Goal: Task Accomplishment & Management: Use online tool/utility

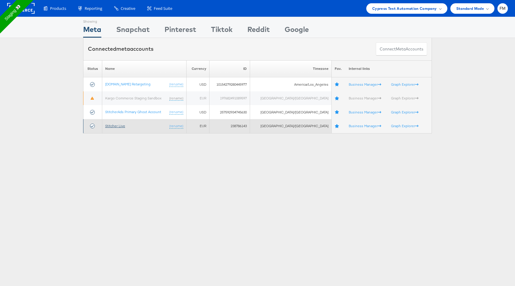
click at [123, 125] on link "Stitcher Live" at bounding box center [115, 125] width 20 height 4
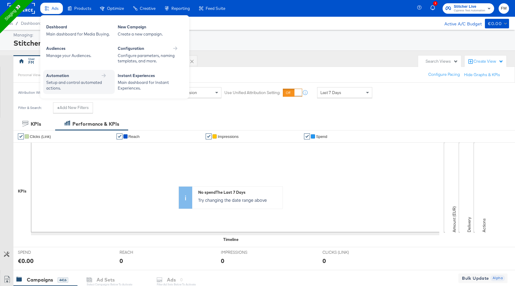
click at [111, 77] on div "Automation" at bounding box center [79, 76] width 66 height 6
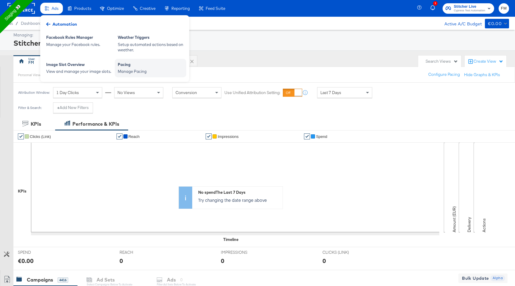
click at [151, 71] on div "Manage Pacing" at bounding box center [151, 72] width 66 height 6
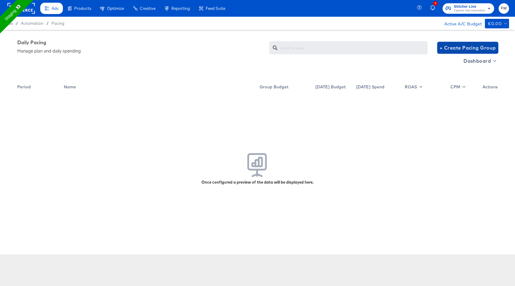
click at [442, 47] on span "+ Create Pacing Group" at bounding box center [468, 48] width 56 height 8
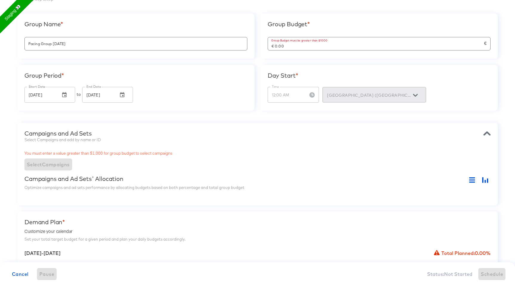
scroll to position [53, 0]
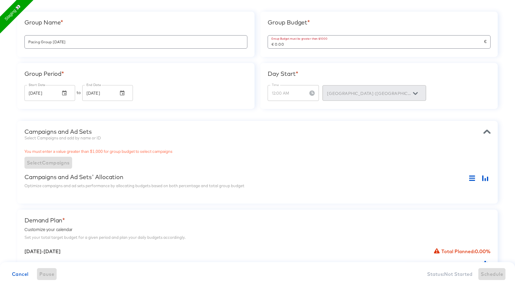
click at [298, 45] on input "€ 0.00" at bounding box center [376, 41] width 216 height 13
click at [262, 174] on div "Campaigns and Ad Sets' Allocation" at bounding box center [257, 178] width 466 height 10
type input "€ 8,000.00"
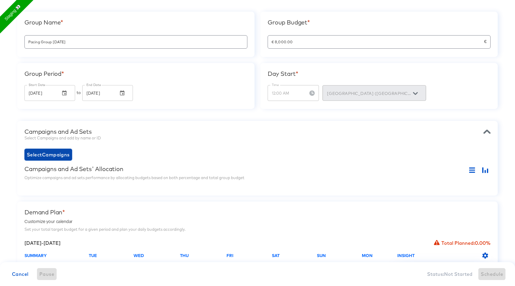
click at [60, 154] on span "Select Campaigns" at bounding box center [48, 154] width 43 height 8
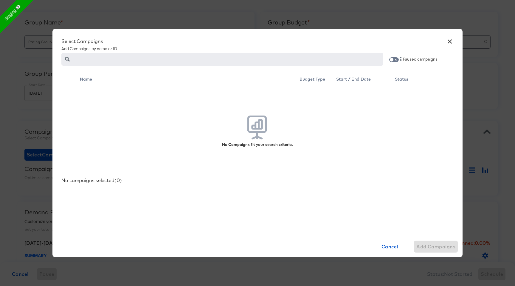
click at [34, 52] on div "× Select Campaigns Add Campaigns by name or ID Paused campaigns Name Budget Typ…" at bounding box center [257, 143] width 515 height 286
click at [44, 31] on div "× Select Campaigns Add Campaigns by name or ID Paused campaigns Name Budget Typ…" at bounding box center [257, 143] width 515 height 286
click at [447, 41] on button "×" at bounding box center [450, 40] width 11 height 11
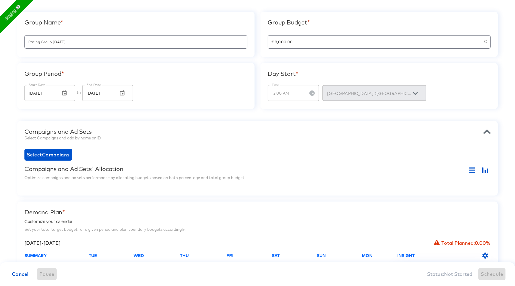
scroll to position [0, 0]
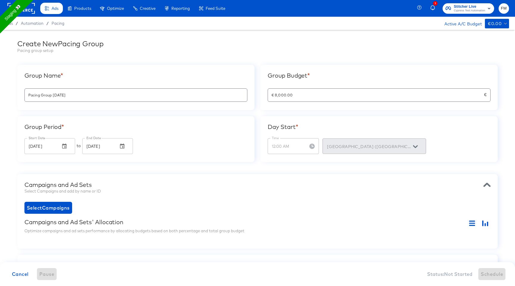
click at [35, 12] on div "Ads Ads Dashboard Main dashboard for Media Buying. New Campaign Create a new ca…" at bounding box center [115, 8] width 230 height 17
click at [507, 7] on button "FM" at bounding box center [504, 8] width 10 height 10
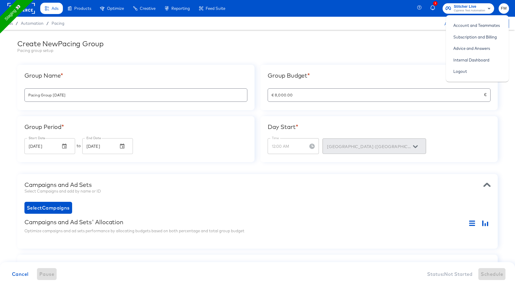
click at [29, 2] on div at bounding box center [20, 8] width 27 height 17
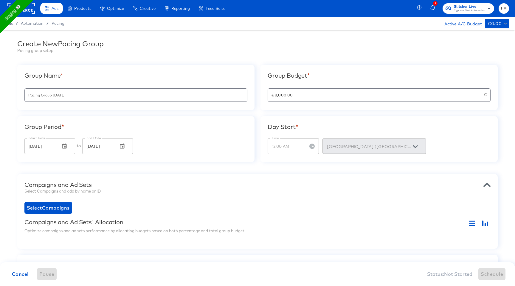
click at [29, 11] on rect at bounding box center [20, 8] width 27 height 11
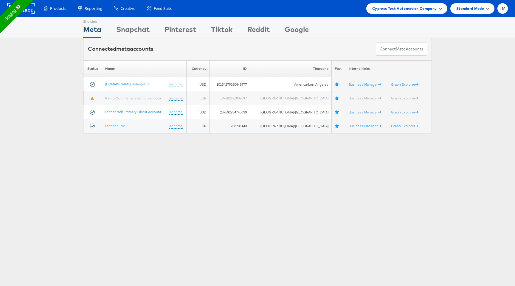
click at [439, 10] on div "Cypress Test Automation Company" at bounding box center [406, 8] width 69 height 6
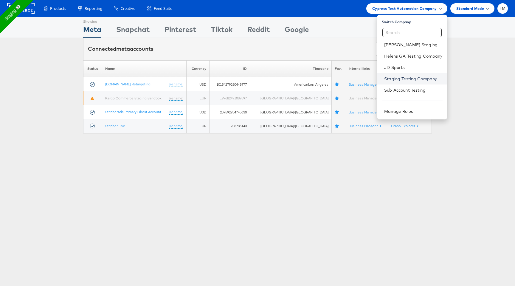
click at [409, 77] on link "Staging Testing Company" at bounding box center [413, 79] width 58 height 6
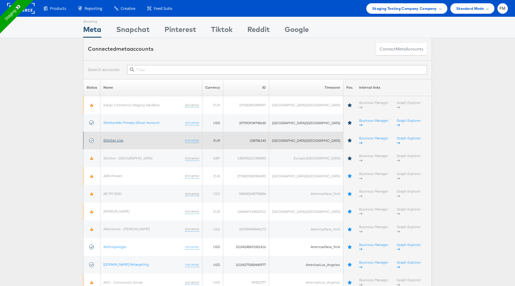
click at [122, 138] on link "Stitcher Live" at bounding box center [113, 140] width 20 height 4
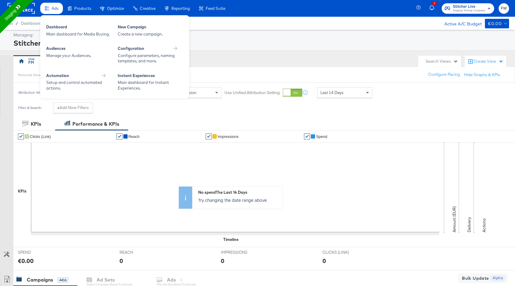
click at [53, 7] on span "Ads" at bounding box center [55, 8] width 7 height 5
click at [85, 76] on div "Automation" at bounding box center [79, 76] width 66 height 6
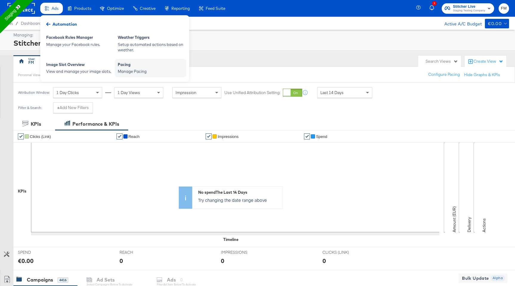
click at [140, 68] on div "Pacing" at bounding box center [151, 65] width 66 height 7
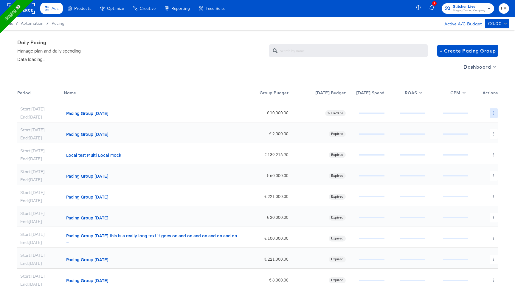
click at [496, 111] on button "button" at bounding box center [494, 113] width 8 height 10
click at [484, 123] on link "Edit" at bounding box center [489, 125] width 44 height 10
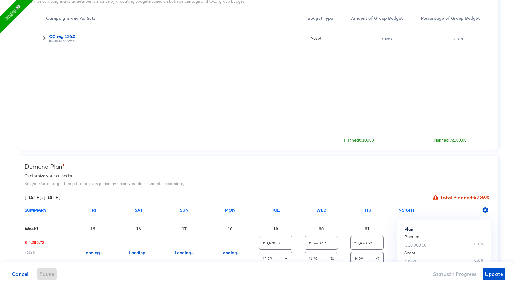
scroll to position [280, 0]
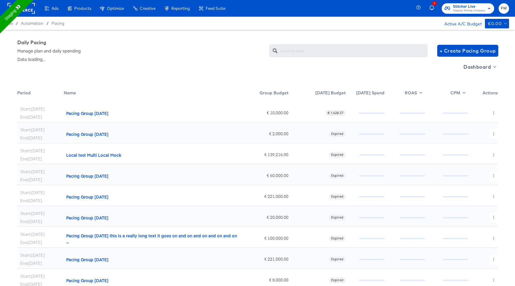
scroll to position [19, 0]
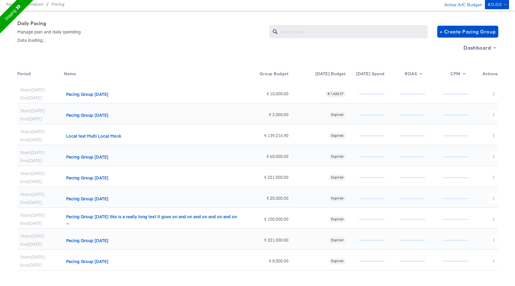
click at [338, 94] on span "€ 1,428.57" at bounding box center [335, 94] width 21 height 5
click at [494, 94] on icon "button" at bounding box center [493, 93] width 3 height 3
click at [482, 108] on link "Edit" at bounding box center [489, 106] width 44 height 10
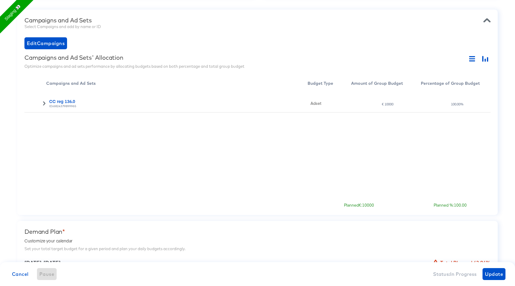
scroll to position [280, 0]
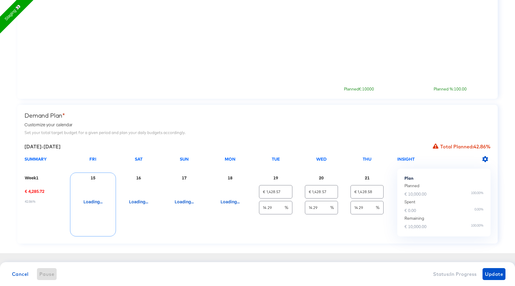
click at [90, 202] on div "Loading..." at bounding box center [93, 208] width 31 height 56
click at [92, 203] on div "Loading..." at bounding box center [93, 208] width 31 height 56
click at [41, 199] on div "42.86%" at bounding box center [35, 199] width 20 height 7
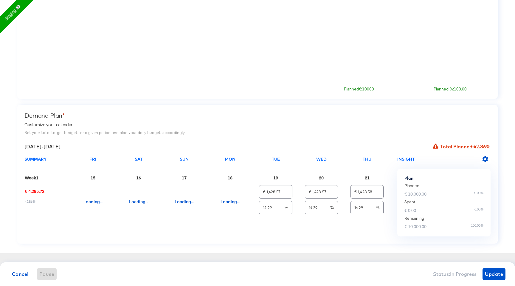
click at [41, 199] on div "42.86%" at bounding box center [35, 199] width 20 height 7
click at [416, 201] on div "Spent" at bounding box center [444, 202] width 79 height 6
click at [483, 161] on icon "button" at bounding box center [485, 159] width 6 height 6
click at [477, 0] on div at bounding box center [257, 0] width 515 height 0
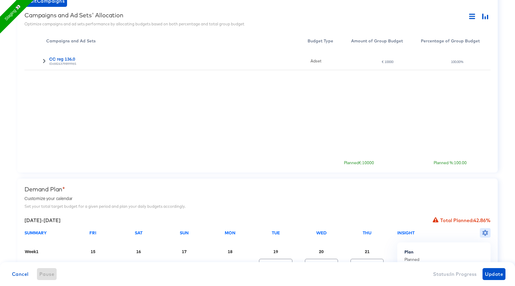
scroll to position [0, 0]
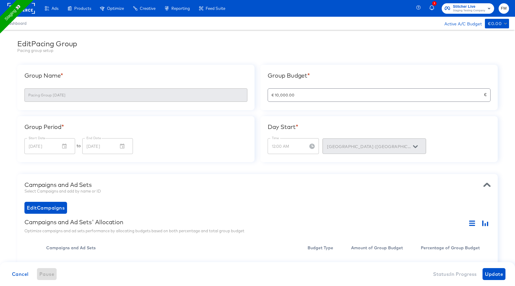
click at [125, 145] on div "Aug 21, 2025 End Date" at bounding box center [107, 146] width 51 height 16
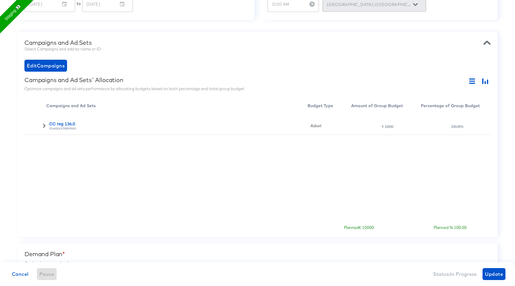
scroll to position [280, 0]
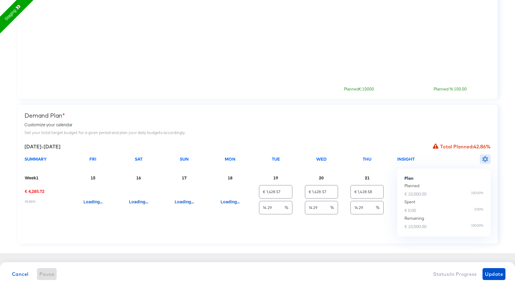
click at [483, 157] on icon "button" at bounding box center [485, 159] width 6 height 6
click at [413, 0] on div at bounding box center [257, 0] width 515 height 0
click at [247, 157] on div "Mon" at bounding box center [230, 165] width 46 height 16
click at [281, 160] on div "Tue" at bounding box center [276, 165] width 46 height 16
click at [357, 155] on div "August 15 - August 21, 2025 Total Planned: 42.86% SUMMARY Fri Sat Sun Mon Tue W…" at bounding box center [257, 189] width 466 height 93
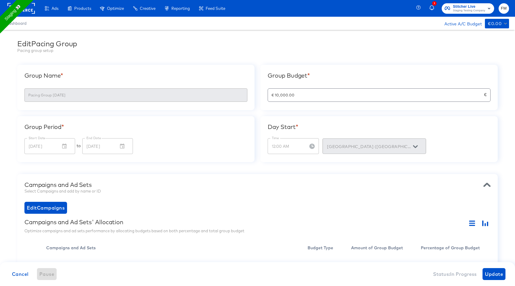
scroll to position [0, 0]
click at [119, 149] on div "Aug 21, 2025 End Date" at bounding box center [107, 146] width 51 height 16
click at [277, 95] on input "€ 10,000.00" at bounding box center [376, 92] width 216 height 13
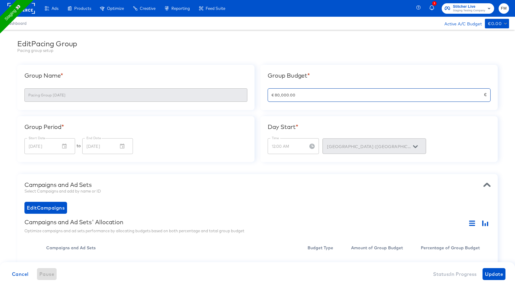
type input "€ 80,000.00"
click at [284, 122] on div "Day Start * Time 12:00 AM Time Dublin (Europe/Dublin)" at bounding box center [379, 139] width 237 height 46
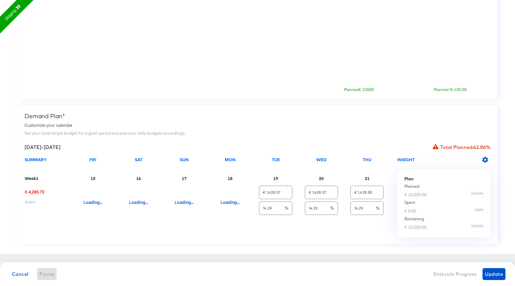
scroll to position [280, 0]
type input "€ 11,428.56"
type input "€ 11,428.64"
click at [394, 204] on div "SUMMARY Fri Sat Sun Mon Tue Wed Thu Week 1 € 34,285.76 42.86% 15 €0.00 0.00% 16…" at bounding box center [210, 197] width 373 height 80
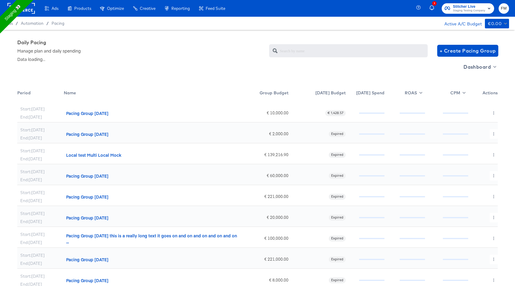
scroll to position [19, 0]
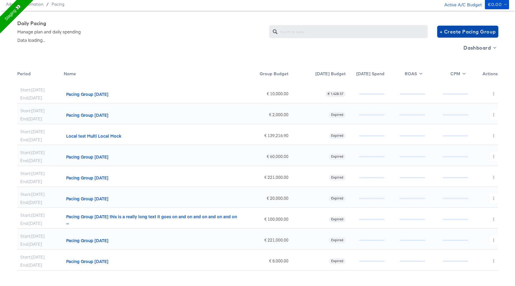
click at [456, 32] on span "+ Create Pacing Group" at bounding box center [468, 31] width 56 height 8
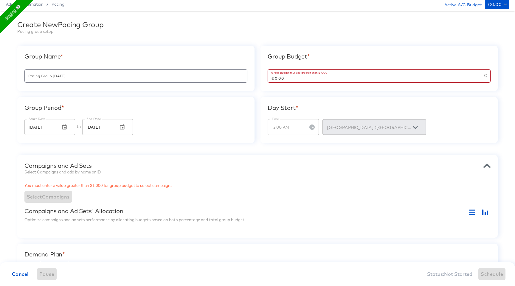
click at [291, 79] on input "€ 0.00" at bounding box center [376, 75] width 216 height 13
click at [255, 133] on div "Group Name * Pacing Group 2025-08-18 Group Budget * Group Budget must be greate…" at bounding box center [257, 94] width 481 height 97
type input "€ 20,000.00"
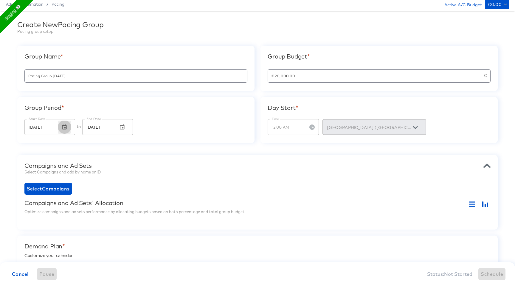
click at [62, 131] on button "button" at bounding box center [64, 126] width 13 height 13
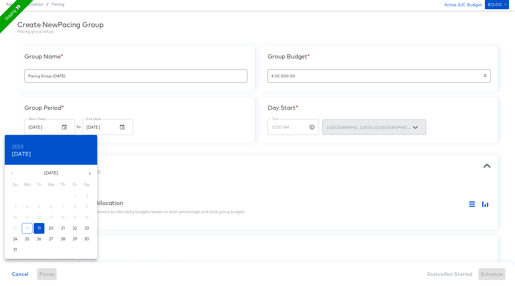
click at [29, 225] on div "18" at bounding box center [27, 228] width 12 height 11
click at [117, 127] on div at bounding box center [257, 143] width 515 height 286
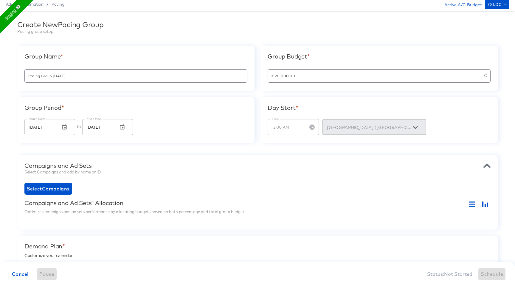
click at [137, 163] on div "Campaigns and Ad Sets" at bounding box center [257, 165] width 466 height 7
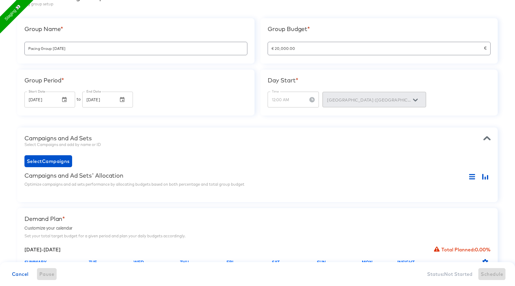
scroll to position [149, 0]
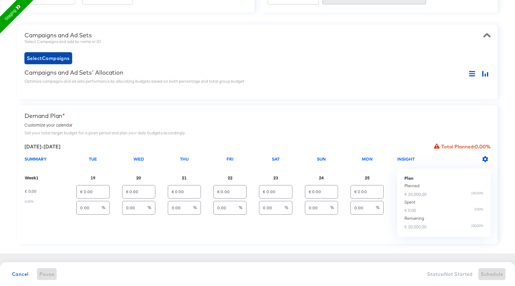
click at [61, 62] on span "Select Campaigns" at bounding box center [48, 58] width 43 height 8
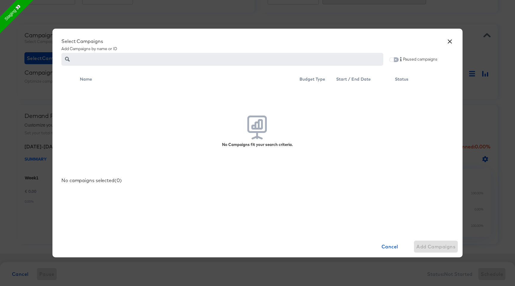
click at [394, 60] on input "checkbox" at bounding box center [392, 60] width 14 height 5
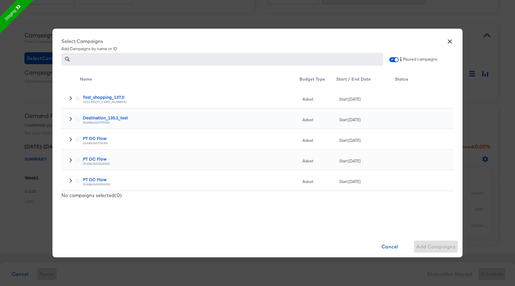
click at [78, 99] on label at bounding box center [77, 98] width 4 height 4
click at [71, 98] on icon at bounding box center [70, 98] width 2 height 4
click at [76, 120] on icon at bounding box center [77, 119] width 4 height 4
click at [0, 0] on input "checkbox" at bounding box center [0, 0] width 0 height 0
click at [70, 141] on span at bounding box center [71, 140] width 4 height 6
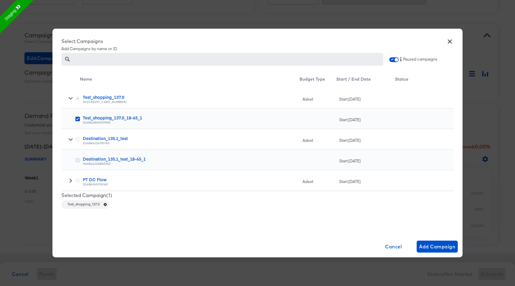
click at [78, 158] on icon at bounding box center [77, 160] width 4 height 4
click at [0, 0] on input "checkbox" at bounding box center [0, 0] width 0 height 0
click at [71, 144] on div at bounding box center [70, 140] width 18 height 21
click at [70, 141] on icon at bounding box center [71, 140] width 4 height 4
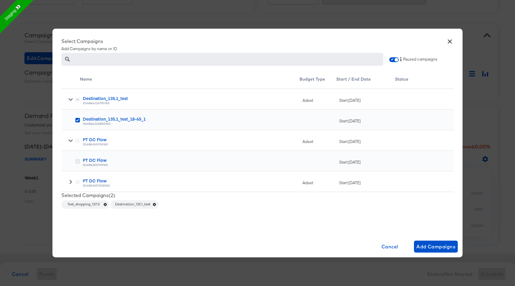
click at [79, 160] on icon at bounding box center [77, 161] width 4 height 4
click at [0, 0] on input "checkbox" at bounding box center [0, 0] width 0 height 0
click at [445, 252] on button "Add Campaigns" at bounding box center [436, 246] width 44 height 12
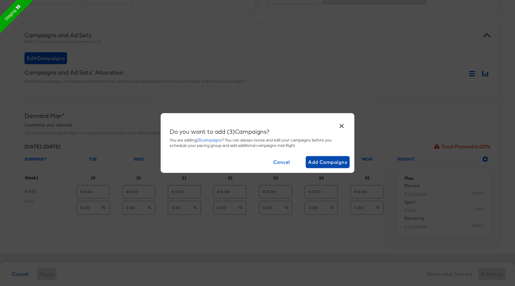
click at [323, 162] on span "Add Campaigns" at bounding box center [327, 162] width 39 height 8
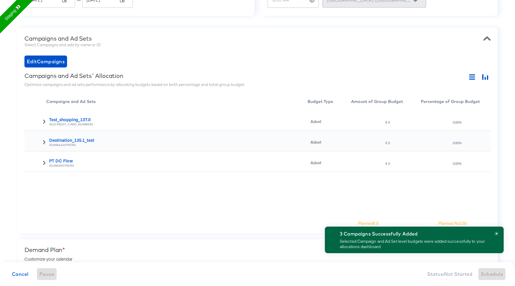
scroll to position [122, 0]
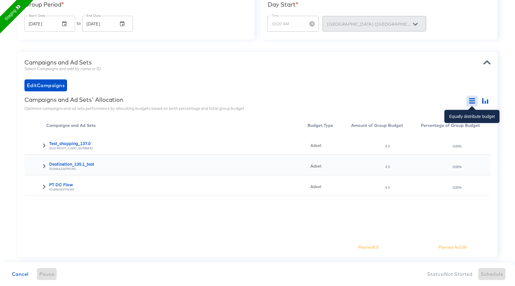
click at [476, 102] on button "button" at bounding box center [472, 101] width 11 height 10
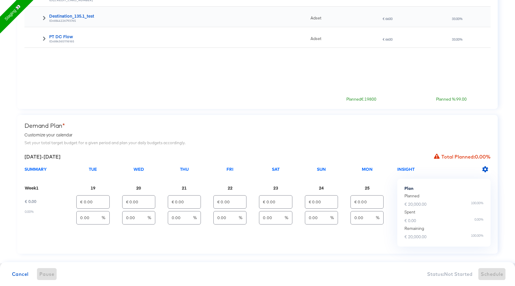
scroll to position [270, 0]
click at [484, 168] on icon "button" at bounding box center [485, 169] width 6 height 6
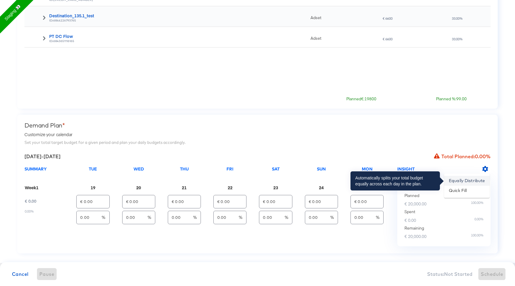
click at [477, 179] on li "Equally Distribute" at bounding box center [467, 181] width 46 height 10
type input "€ 2,857.14"
type input "14.29"
type input "€ 2,857.14"
type input "14.29"
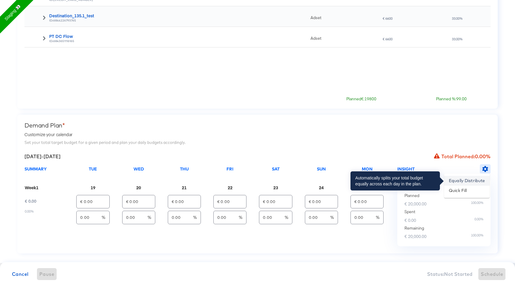
type input "€ 2,857.14"
type input "14.29"
type input "€ 2,857.14"
type input "14.29"
type input "€ 2,857.14"
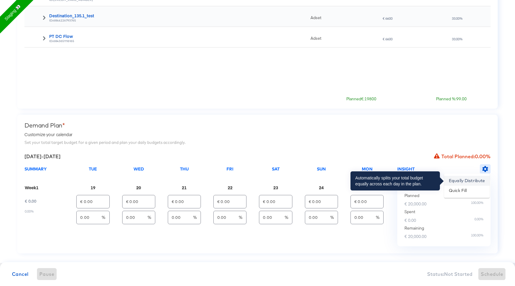
type input "14.29"
type input "€ 2,857.14"
type input "14.29"
type input "€ 2,857.16"
type input "14.29"
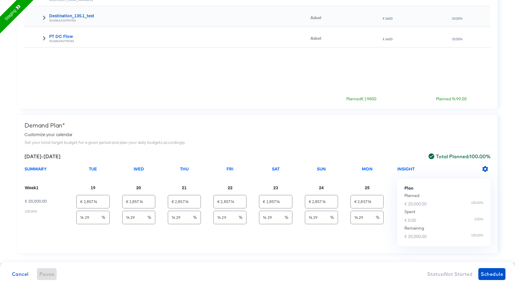
click at [456, 101] on div "Planned %: 99.00" at bounding box center [451, 99] width 31 height 6
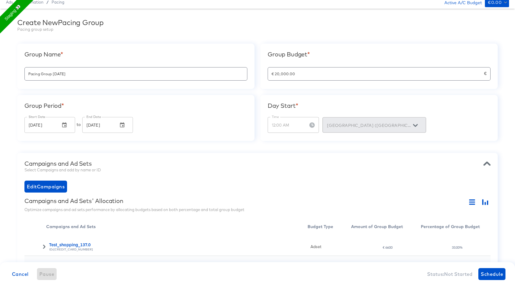
scroll to position [0, 0]
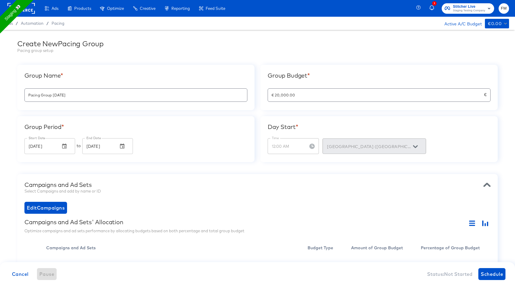
click at [330, 98] on input "€ 20,000.00" at bounding box center [376, 92] width 216 height 13
click at [276, 95] on input "€ 20,000.00" at bounding box center [376, 92] width 216 height 13
type input "€ 30,000.00"
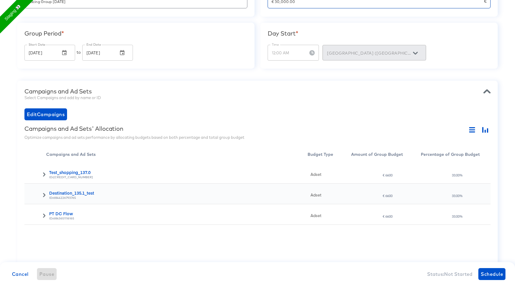
scroll to position [151, 0]
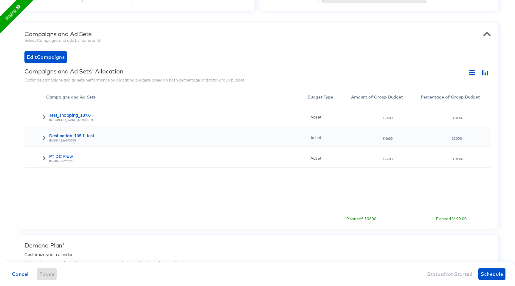
type input "€ 4,285.71"
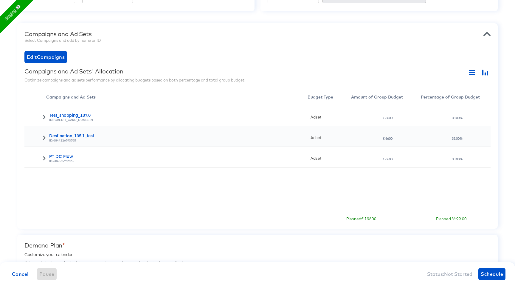
type input "€ 4,285.71"
type input "€ 4,285.74"
type input "€ 30,000.00"
click at [470, 74] on icon "button" at bounding box center [472, 72] width 6 height 6
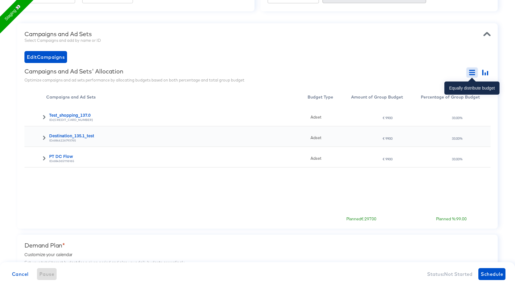
click at [470, 74] on icon "button" at bounding box center [472, 72] width 6 height 6
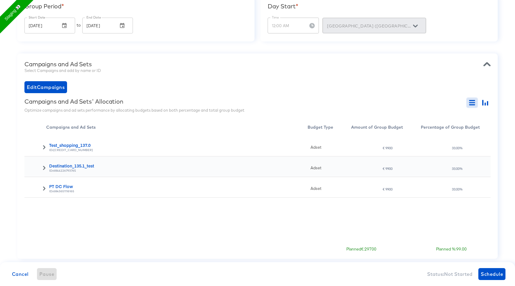
scroll to position [134, 0]
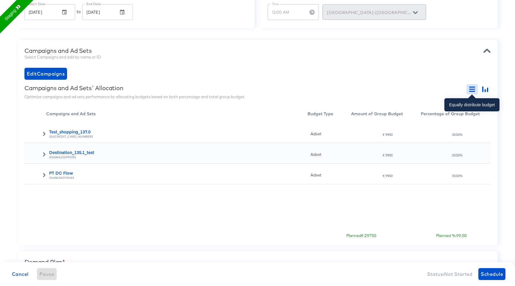
click at [475, 87] on icon "button" at bounding box center [472, 89] width 6 height 6
click at [486, 90] on icon "button" at bounding box center [485, 89] width 6 height 6
click at [473, 91] on icon "button" at bounding box center [472, 91] width 6 height 1
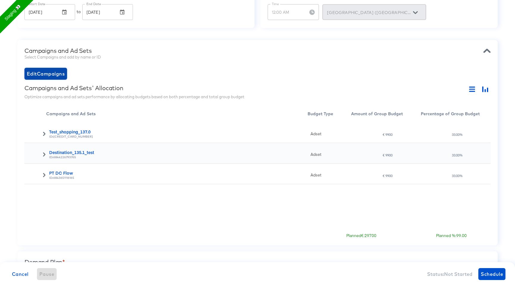
click at [57, 71] on span "Edit Campaigns" at bounding box center [46, 73] width 38 height 8
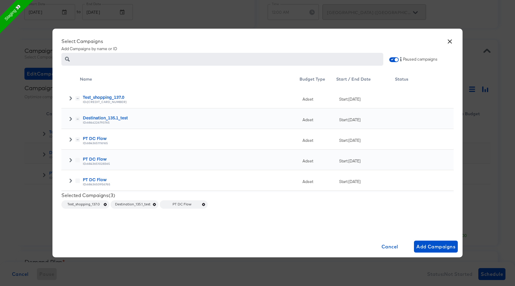
click at [204, 202] on icon "button" at bounding box center [204, 204] width 4 height 4
click at [434, 242] on button "Add Campaigns" at bounding box center [436, 246] width 44 height 12
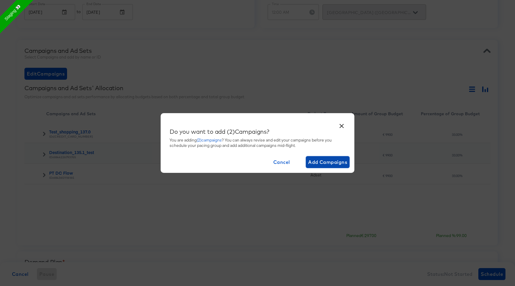
click at [325, 162] on span "Add Campaigns" at bounding box center [327, 162] width 39 height 8
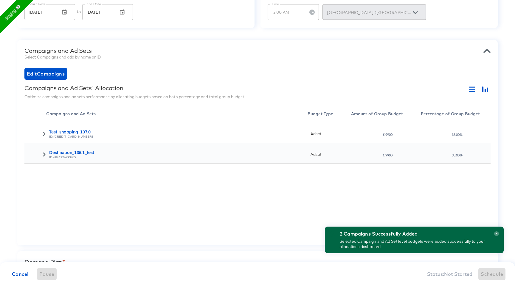
click at [499, 233] on button "button" at bounding box center [496, 233] width 5 height 4
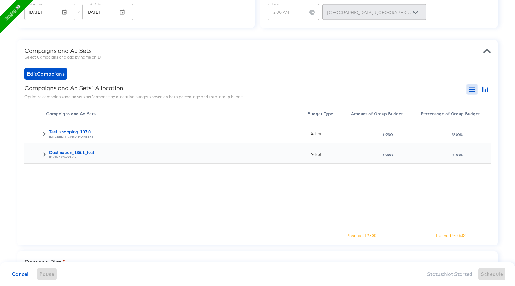
click at [470, 88] on icon "button" at bounding box center [472, 89] width 6 height 6
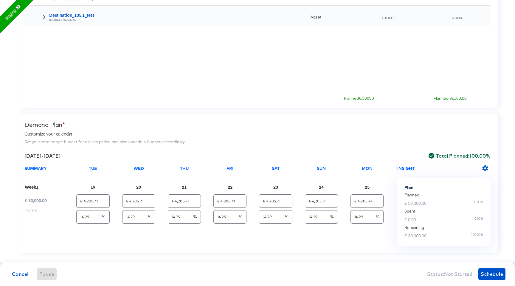
scroll to position [280, 0]
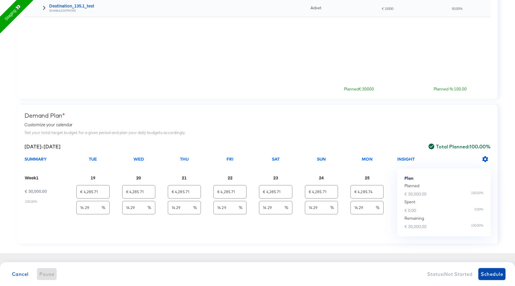
click at [489, 273] on span "Schedule" at bounding box center [492, 274] width 22 height 8
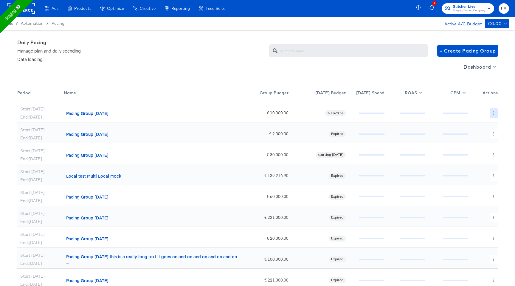
click at [495, 112] on icon "button" at bounding box center [493, 112] width 3 height 3
click at [479, 125] on link "Edit" at bounding box center [489, 125] width 44 height 10
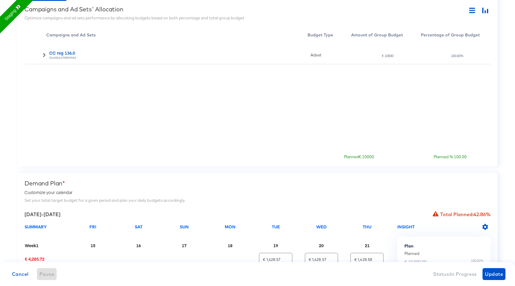
scroll to position [280, 0]
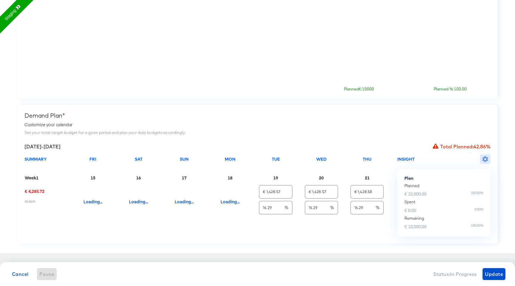
click at [484, 162] on button "button" at bounding box center [485, 159] width 11 height 10
click at [369, 0] on div at bounding box center [257, 0] width 515 height 0
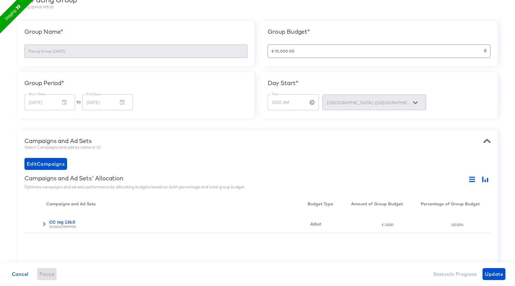
scroll to position [0, 0]
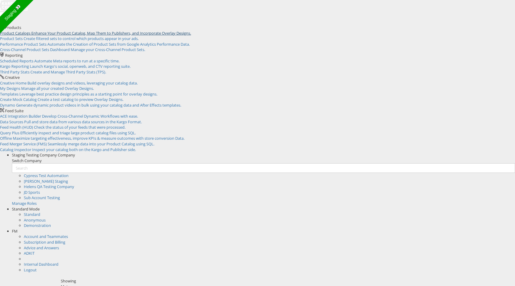
click at [80, 36] on span "Enhance Your Product Catalog, Map Them to Publishers, and Incorporate Overlay D…" at bounding box center [111, 32] width 160 height 5
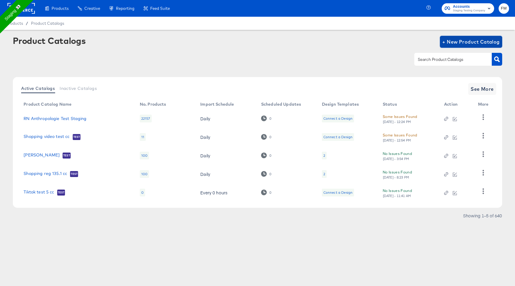
click at [455, 42] on span "+ New Product Catalog" at bounding box center [471, 42] width 58 height 8
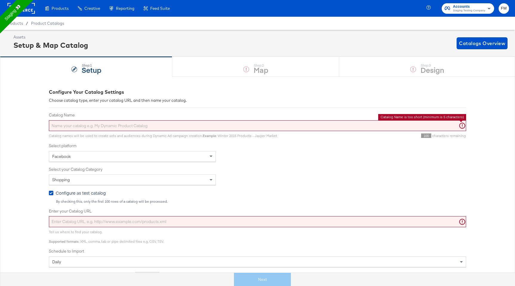
click at [169, 128] on input "Catalog Name" at bounding box center [257, 125] width 417 height 11
click at [163, 125] on input "Catalog Name" at bounding box center [257, 125] width 417 height 11
drag, startPoint x: 161, startPoint y: 130, endPoint x: 98, endPoint y: 127, distance: 62.7
click at [98, 127] on input "Catalog Name" at bounding box center [257, 125] width 417 height 11
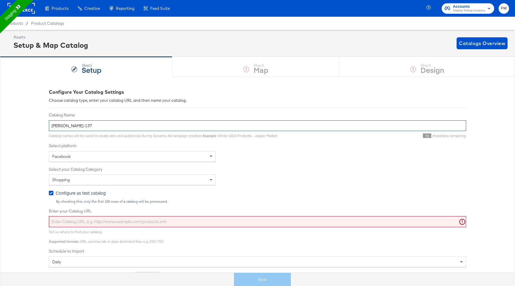
type input "[PERSON_NAME]-137"
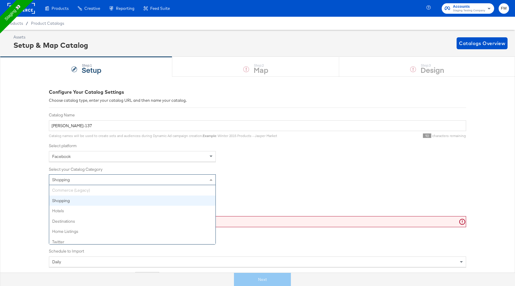
click at [79, 179] on div "Shopping" at bounding box center [132, 179] width 166 height 10
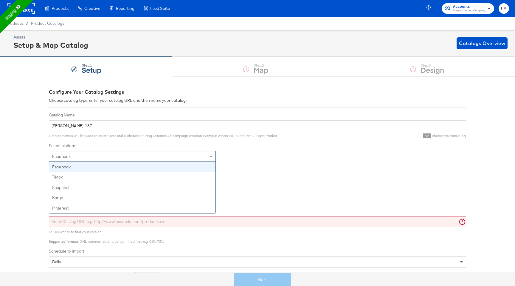
click at [99, 157] on div "Facebook" at bounding box center [132, 156] width 166 height 10
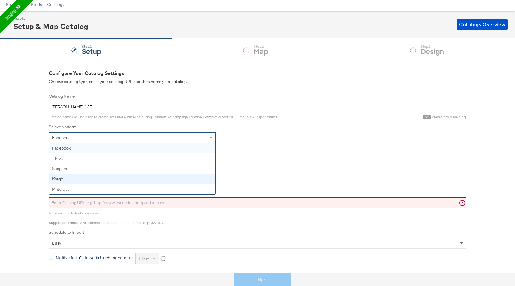
scroll to position [24, 0]
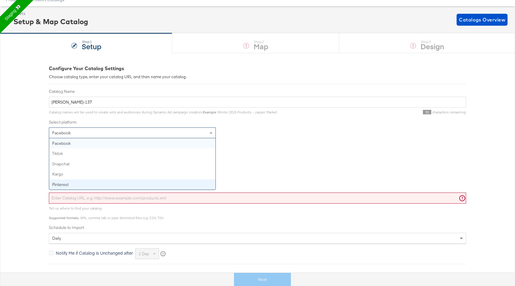
click at [265, 162] on div "Catalog Name [PERSON_NAME]-137 Catalog names will be used to create sets and au…" at bounding box center [257, 174] width 417 height 170
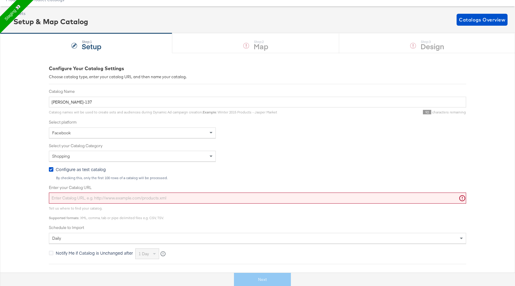
click at [103, 130] on div "Facebook" at bounding box center [132, 133] width 166 height 10
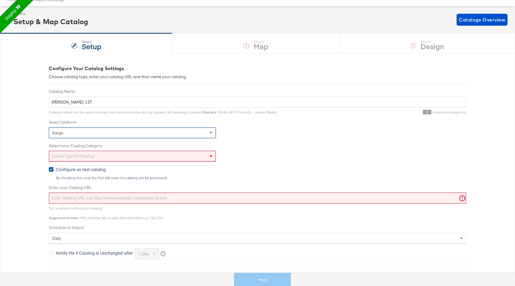
click at [105, 158] on div "Select type of catalog" at bounding box center [132, 156] width 166 height 10
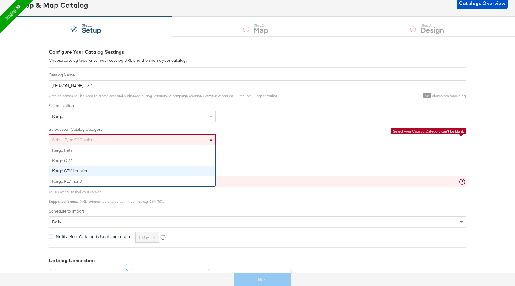
scroll to position [40, 0]
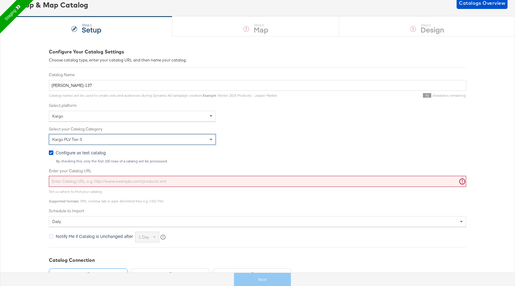
click at [127, 182] on input "Enter your Catalog URL" at bounding box center [257, 181] width 417 height 11
click at [136, 165] on div "Catalog Name [PERSON_NAME]-137 Catalog names will be used to create sets and au…" at bounding box center [257, 157] width 417 height 170
click at [129, 187] on div "Tell us where to find your catalog. Supported formats : XML, comma, tab or pipe…" at bounding box center [257, 195] width 417 height 16
click at [134, 182] on input "Enter your Catalog URL" at bounding box center [257, 181] width 417 height 11
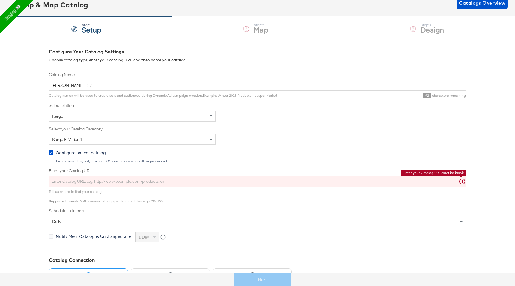
type input "[URL][DOMAIN_NAME]"
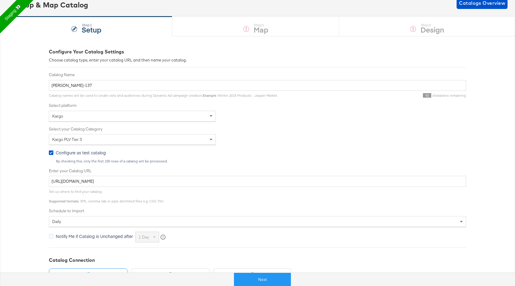
click at [155, 157] on div "Configure as test catalog By checking this, only the first 100 rows of a catalo…" at bounding box center [257, 156] width 417 height 14
click at [133, 209] on label "Schedule to Import" at bounding box center [257, 211] width 417 height 6
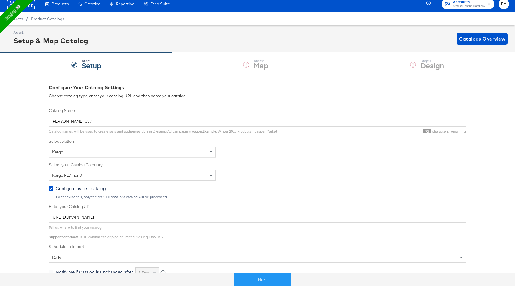
scroll to position [0, 0]
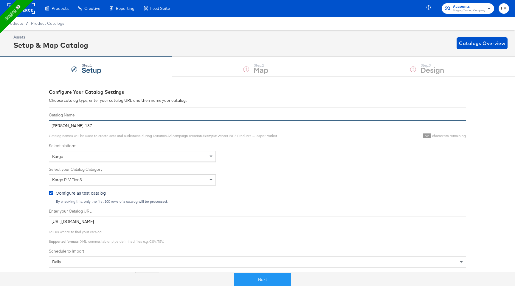
click at [118, 129] on input "[PERSON_NAME]-137" at bounding box center [257, 125] width 417 height 11
type input "[PERSON_NAME]-137 unconnected"
click at [255, 275] on button "Next" at bounding box center [262, 279] width 57 height 13
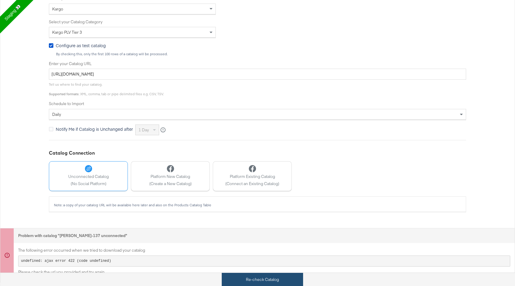
scroll to position [147, 0]
click at [230, 75] on input "[URL][DOMAIN_NAME]" at bounding box center [257, 74] width 417 height 11
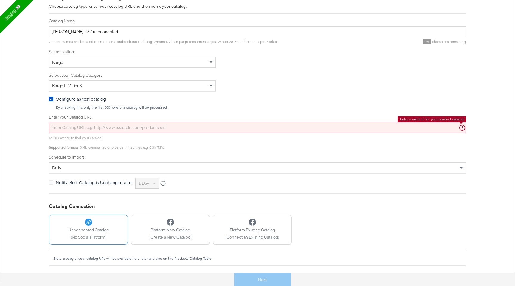
scroll to position [94, 0]
click at [201, 131] on input "Enter your Catalog URL" at bounding box center [257, 127] width 417 height 11
type input "[URL][DOMAIN_NAME]"
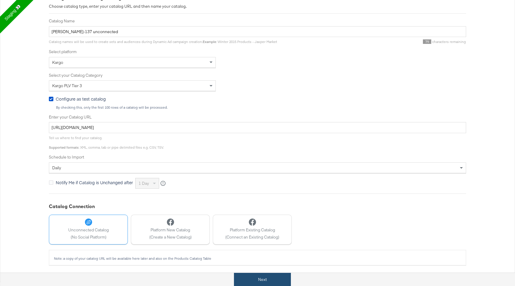
click at [269, 276] on button "Next" at bounding box center [262, 279] width 57 height 13
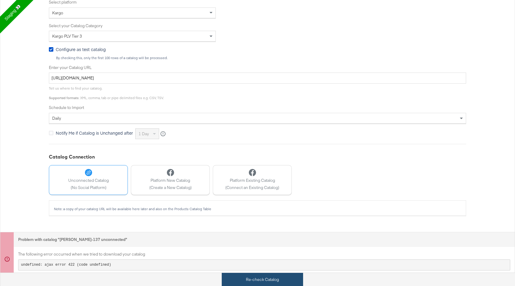
scroll to position [147, 0]
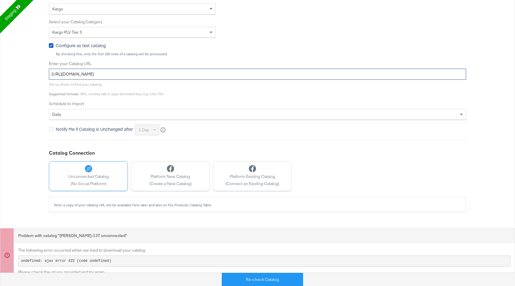
click at [269, 73] on input "[URL][DOMAIN_NAME]" at bounding box center [257, 74] width 417 height 11
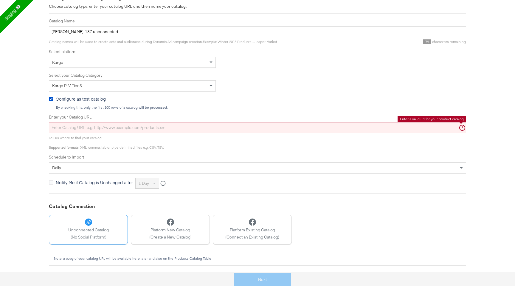
scroll to position [0, 0]
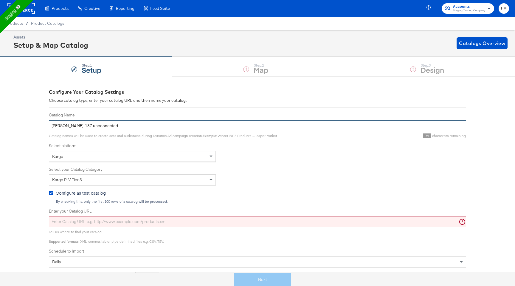
click at [67, 127] on input "[PERSON_NAME]-137 unconnected" at bounding box center [257, 125] width 417 height 11
click at [99, 126] on input "[PERSON_NAME]-137 unconnected" at bounding box center [257, 125] width 417 height 11
click at [51, 126] on input "[PERSON_NAME]-137 unconnected" at bounding box center [257, 125] width 417 height 11
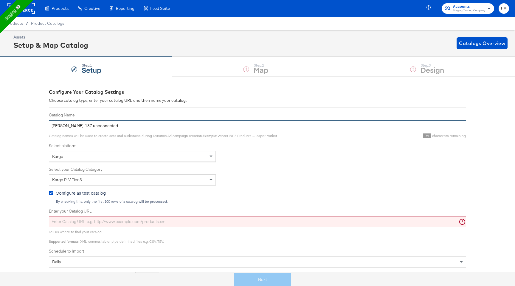
click at [75, 126] on input "[PERSON_NAME]-137 unconnected" at bounding box center [257, 125] width 417 height 11
drag, startPoint x: 67, startPoint y: 125, endPoint x: 45, endPoint y: 126, distance: 22.4
click at [45, 126] on div "Configure Your Catalog Settings Choose catalog type, enter your catalog URL and…" at bounding box center [257, 225] width 515 height 299
type input "Kargo PLV tier 3 unconnected"
click at [140, 221] on input "Enter your Catalog URL" at bounding box center [257, 221] width 417 height 11
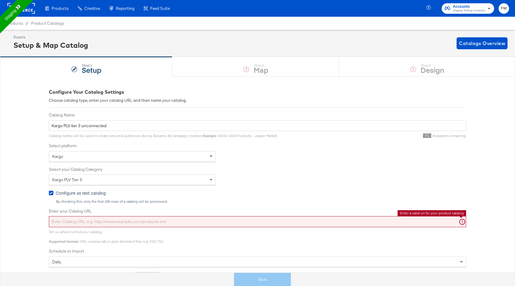
paste input "[URL][DOMAIN_NAME]"
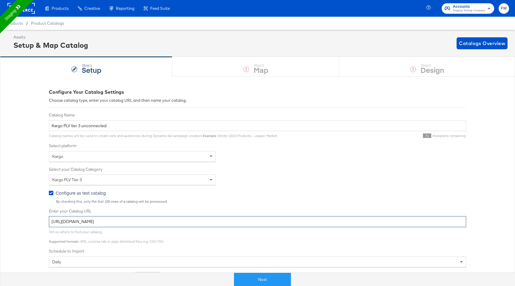
scroll to position [94, 0]
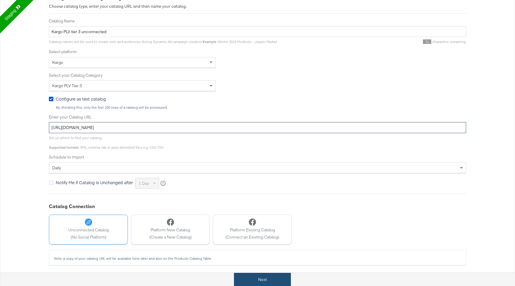
type input "[URL][DOMAIN_NAME]"
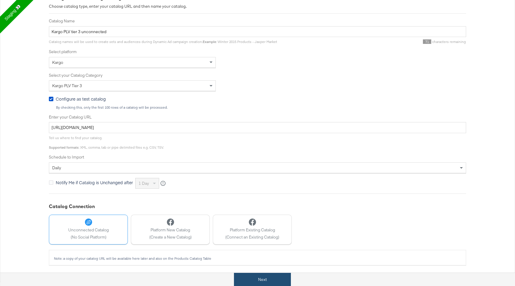
click at [256, 282] on button "Next" at bounding box center [262, 279] width 57 height 13
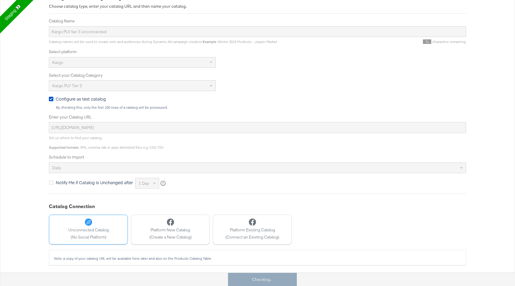
scroll to position [0, 0]
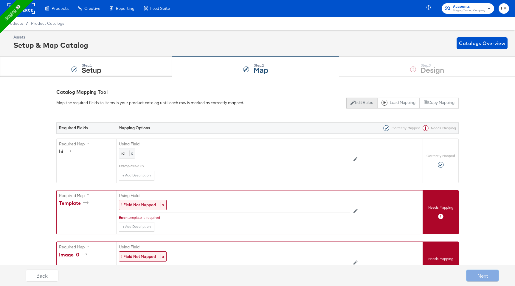
click at [361, 100] on button "Edit Rules" at bounding box center [361, 102] width 31 height 11
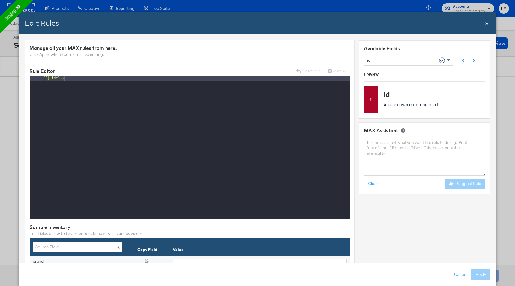
click at [488, 25] on span "×" at bounding box center [487, 23] width 4 height 8
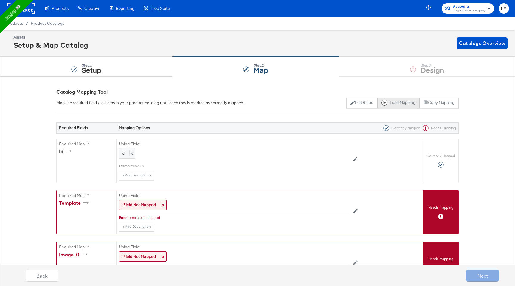
click at [407, 100] on button "Load Mapping" at bounding box center [398, 102] width 42 height 11
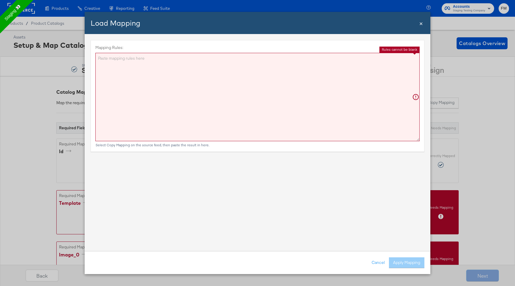
click at [341, 90] on textarea "Mapping Rules:" at bounding box center [257, 97] width 324 height 88
paste textarea "{"id":"{{{\"id\"}}}","title":"{{{\"title\"}}}","description":"{{{\"description\…"
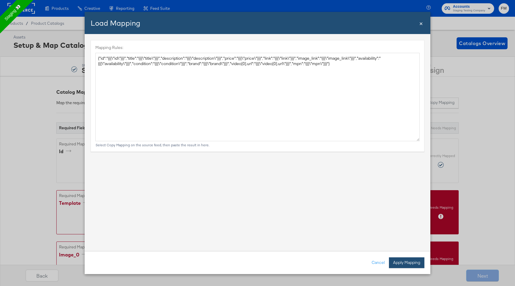
type textarea "{ "id": "{{{\"id\"}}}", "title": "{{{\"title\"}}}", "description": "{{{\"descri…"
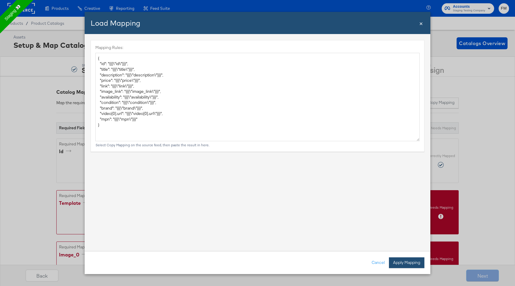
click at [403, 265] on button "Apply Mapping" at bounding box center [406, 262] width 35 height 11
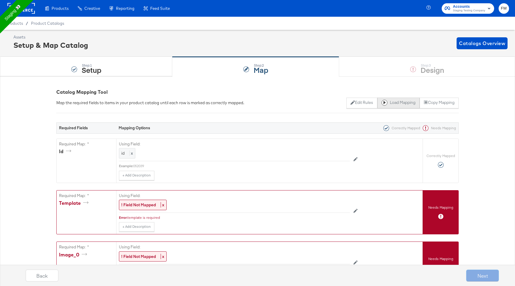
click at [398, 101] on button "Load Mapping" at bounding box center [398, 102] width 42 height 11
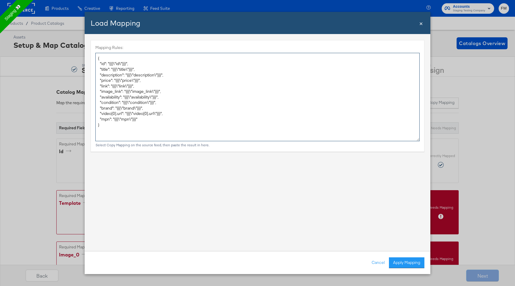
click at [323, 110] on textarea "{ "id": "{{{\"id\"}}}", "title": "{{{\"title\"}}}", "description": "{{{\"descri…" at bounding box center [257, 97] width 324 height 88
click at [410, 261] on button "Apply Mapping" at bounding box center [406, 262] width 35 height 11
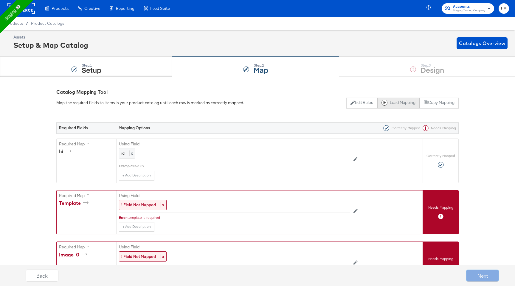
click at [394, 99] on button "Load Mapping" at bounding box center [398, 102] width 42 height 11
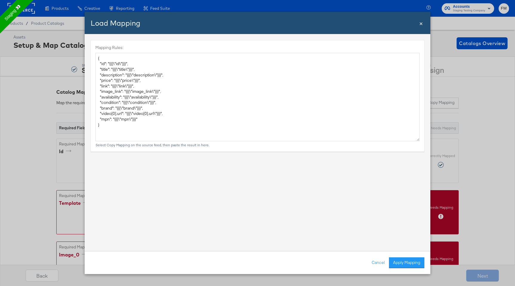
click at [52, 132] on div "Load Mapping Close × Mapping Rules: { "id": "{{{\"id\"}}}", "title": "{{{\"titl…" at bounding box center [257, 143] width 515 height 286
click at [421, 24] on span "×" at bounding box center [421, 23] width 4 height 8
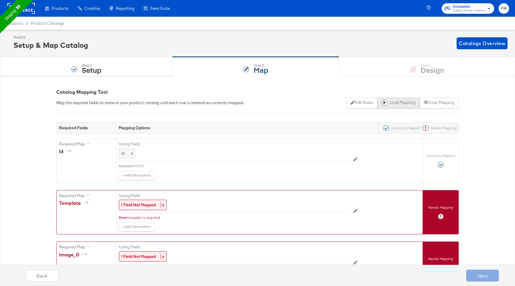
click at [395, 102] on button "Load Mapping" at bounding box center [398, 102] width 42 height 11
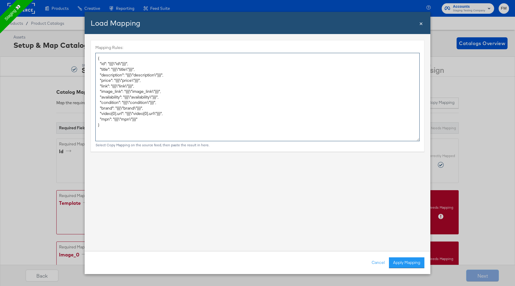
click at [242, 83] on textarea "{ "id": "{{{\"id\"}}}", "title": "{{{\"title\"}}}", "description": "{{{\"descri…" at bounding box center [257, 97] width 324 height 88
paste textarea ""price":"{{price}} GBP","image_link":"{{{replace ( replace image_link in='&w=60…"
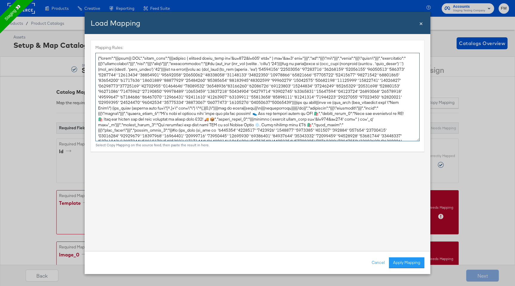
scroll to position [983, 0]
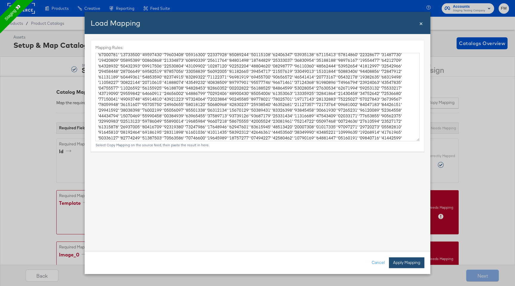
type textarea "{ "price": "{{price}} GBP", "image_link": "{{{replace ( replace image_link in='…"
click at [411, 261] on button "Apply Mapping" at bounding box center [406, 262] width 35 height 11
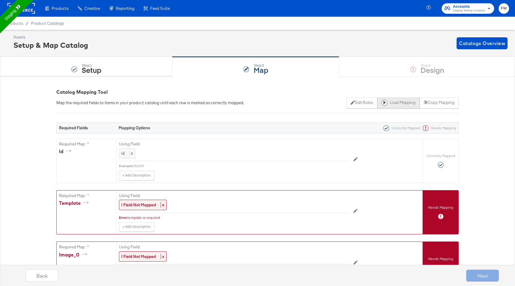
click at [397, 101] on button "Load Mapping" at bounding box center [398, 102] width 42 height 11
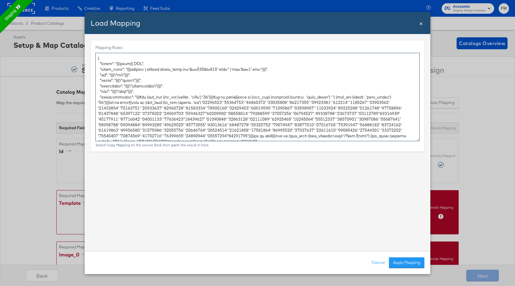
click at [283, 82] on textarea "Mapping Rules:" at bounding box center [257, 97] width 324 height 88
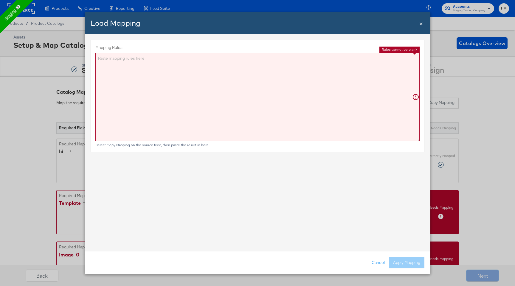
paste textarea "{"price":"{{price}} GBP","image_link":"{{{replace ( replace image_link in='&w=6…"
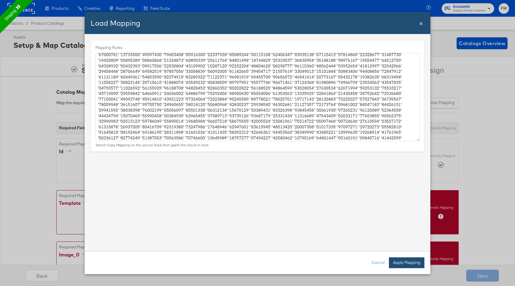
type textarea "{ "price": "{{price}} GBP", "image_link": "{{{replace ( replace image_link in='…"
click at [406, 259] on button "Apply Mapping" at bounding box center [406, 262] width 35 height 11
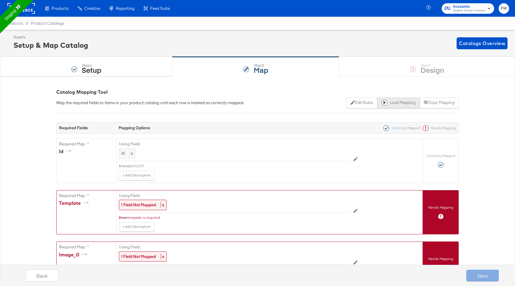
click at [400, 104] on button "Load Mapping" at bounding box center [398, 102] width 42 height 11
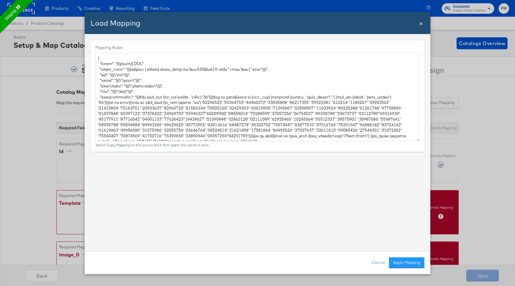
click at [487, 105] on div "Load Mapping Close × Mapping Rules: Select Copy Mapping on the source feed, the…" at bounding box center [257, 143] width 515 height 286
click at [382, 262] on button "Cancel" at bounding box center [378, 262] width 21 height 11
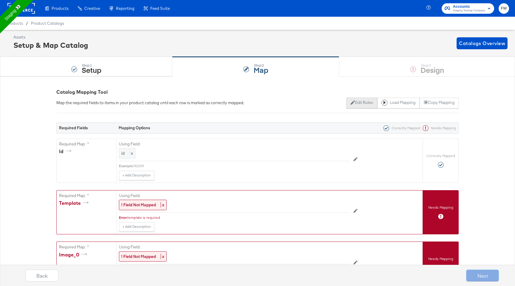
click at [353, 102] on button "Edit Rules" at bounding box center [361, 102] width 31 height 11
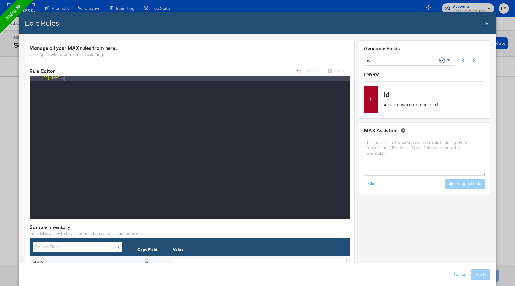
click at [486, 22] on span "×" at bounding box center [487, 23] width 4 height 8
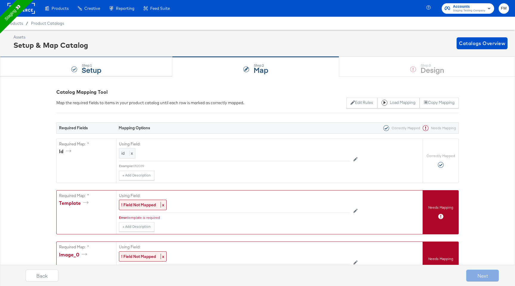
click at [130, 70] on div "Step: 1 Setup" at bounding box center [86, 67] width 172 height 20
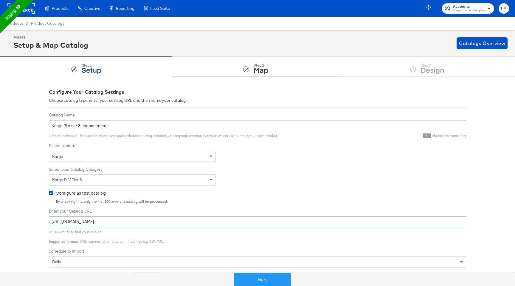
click at [155, 222] on input "[URL][DOMAIN_NAME]" at bounding box center [257, 221] width 417 height 11
paste input "s://[DOMAIN_NAME][URL]"
type input "[URL][DOMAIN_NAME]"
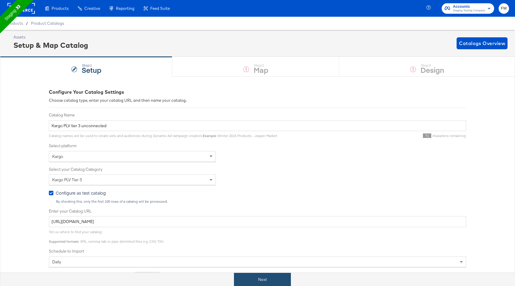
click at [259, 281] on button "Next" at bounding box center [262, 279] width 57 height 13
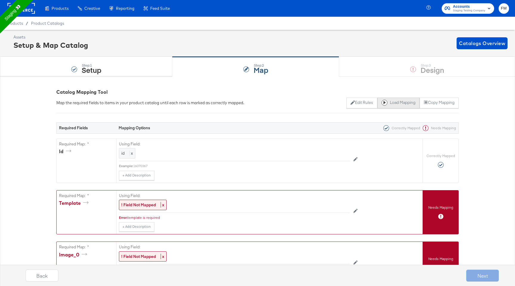
click at [396, 106] on button "Load Mapping" at bounding box center [398, 102] width 42 height 11
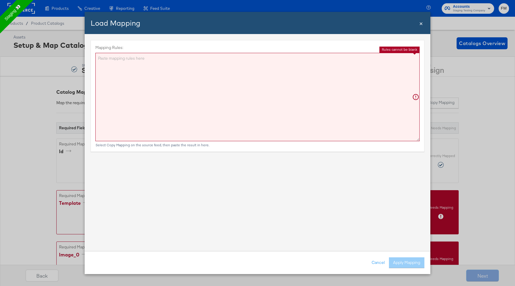
click at [316, 95] on textarea "Mapping Rules:" at bounding box center [257, 97] width 324 height 88
paste textarea "{"id":"{{{\"id\"}}}","title":"{{{\"title\"}}}","description":"{{{\"description\…"
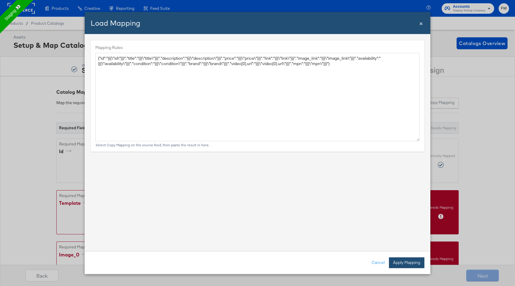
type textarea "{ "id": "{{{\"id\"}}}", "title": "{{{\"title\"}}}", "description": "{{{\"descri…"
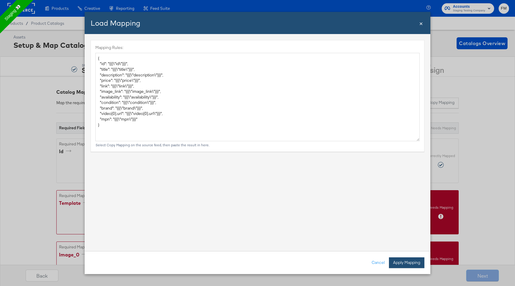
click at [404, 260] on button "Apply Mapping" at bounding box center [406, 262] width 35 height 11
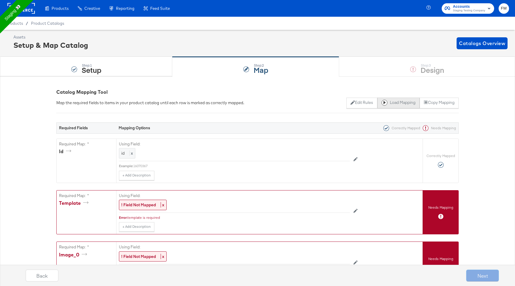
click at [399, 108] on button "Load Mapping" at bounding box center [398, 102] width 42 height 11
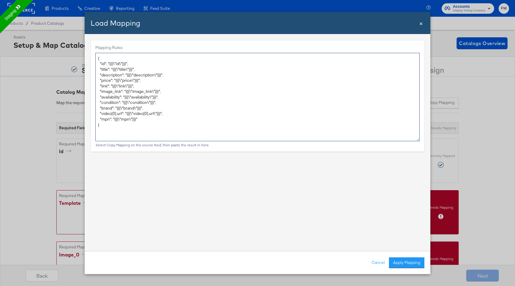
click at [399, 108] on textarea "{ "id": "{{{\"id\"}}}", "title": "{{{\"title\"}}}", "description": "{{{\"descri…" at bounding box center [257, 97] width 324 height 88
click at [400, 107] on textarea "{ "id": "{{{\"id\"}}}", "title": "{{{\"title\"}}}", "description": "{{{\"descri…" at bounding box center [257, 97] width 324 height 88
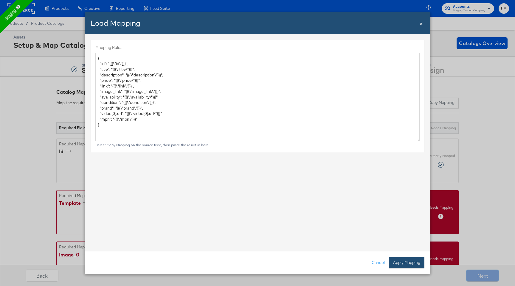
click at [415, 259] on button "Apply Mapping" at bounding box center [406, 262] width 35 height 11
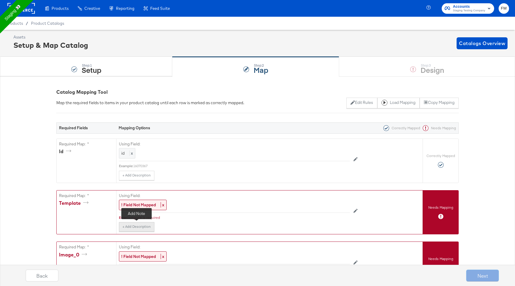
click at [153, 224] on button "+ Add Description" at bounding box center [136, 227] width 35 height 10
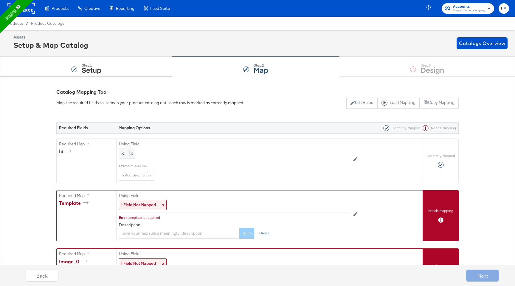
click at [263, 234] on button "Cancel" at bounding box center [263, 232] width 15 height 11
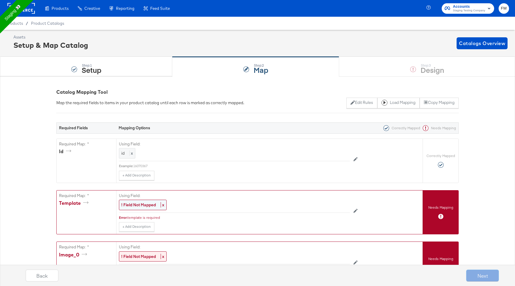
click at [163, 204] on span "x" at bounding box center [163, 204] width 4 height 5
click at [163, 204] on div "Select..." at bounding box center [220, 205] width 203 height 10
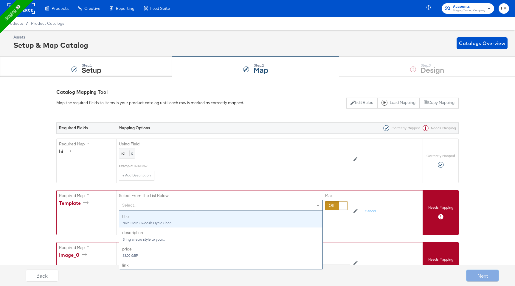
scroll to position [0, 0]
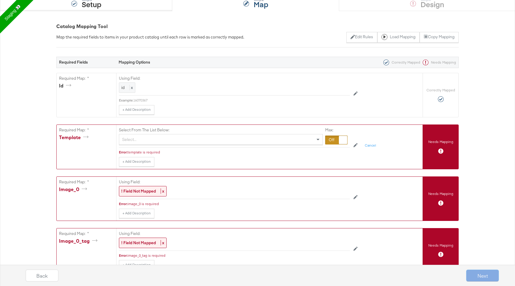
scroll to position [62, 0]
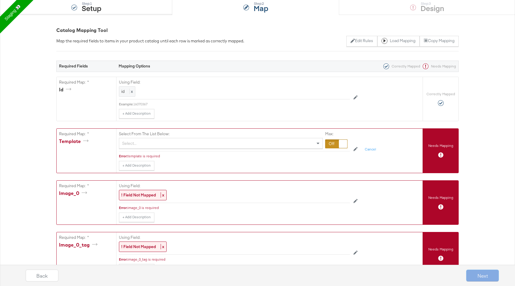
click at [159, 146] on div "Select..." at bounding box center [220, 143] width 203 height 10
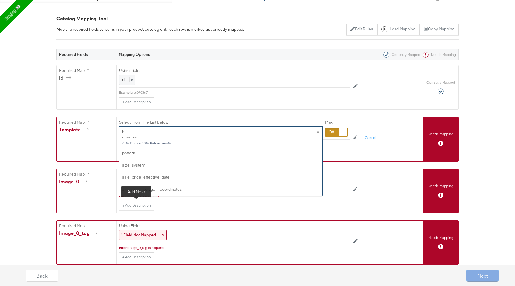
scroll to position [0, 0]
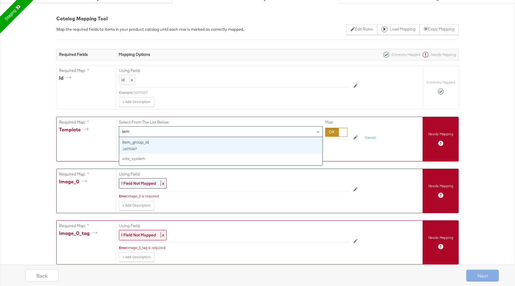
type input "tem"
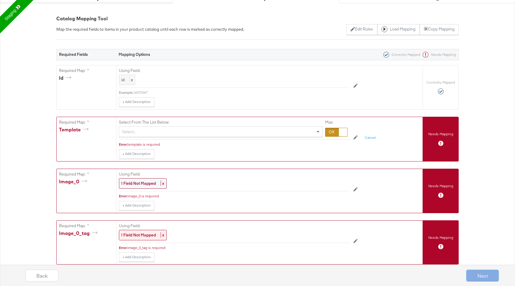
click at [142, 181] on strong "! Field Not Mapped" at bounding box center [138, 182] width 35 height 5
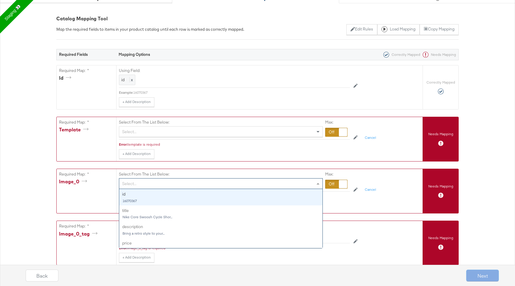
click at [142, 182] on div "Select..." at bounding box center [220, 183] width 203 height 10
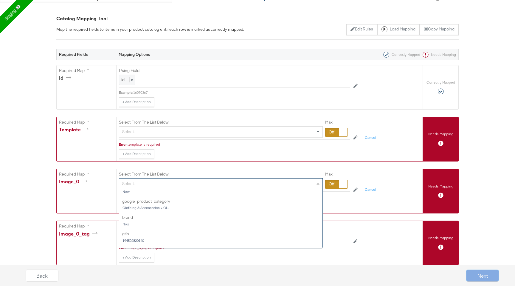
scroll to position [128, 0]
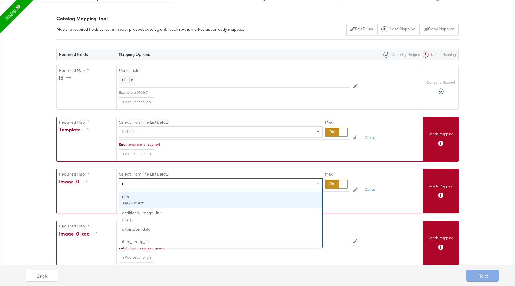
type input "im"
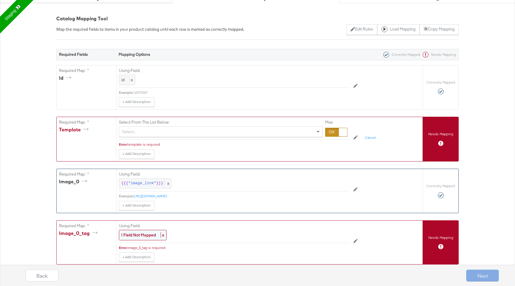
click at [163, 235] on span "x" at bounding box center [163, 234] width 4 height 5
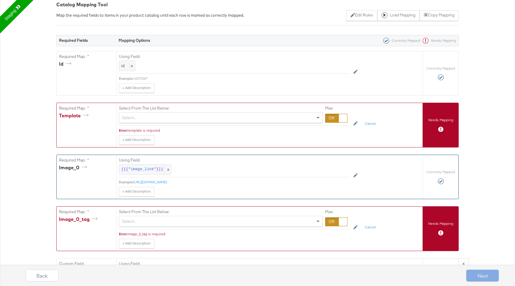
click at [163, 226] on div "Select..." at bounding box center [221, 221] width 204 height 11
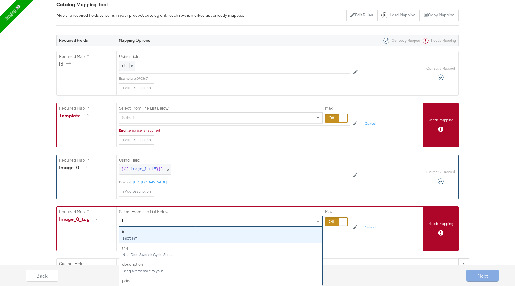
type input "im"
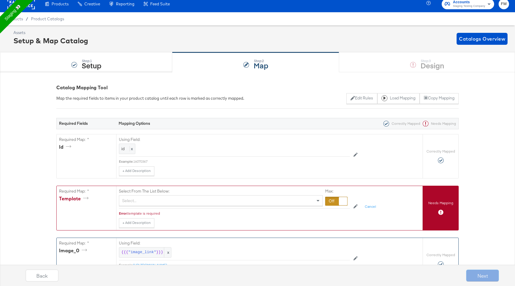
scroll to position [0, 0]
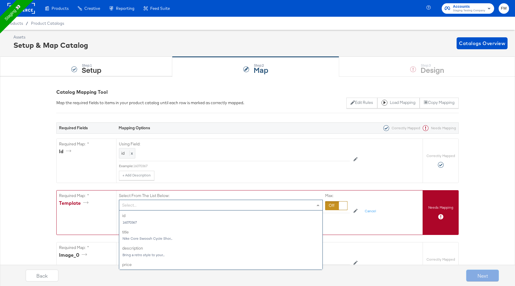
click at [200, 207] on div "Select..." at bounding box center [220, 205] width 203 height 10
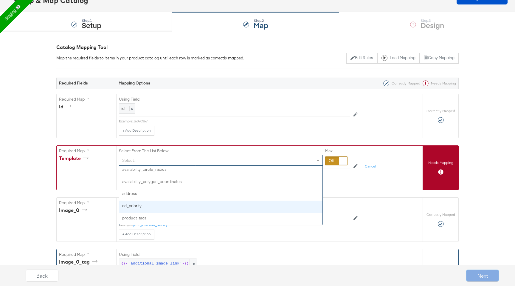
scroll to position [46, 0]
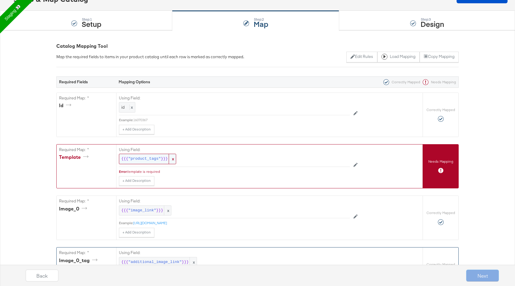
click at [157, 159] on span ""product_tags"" at bounding box center [144, 159] width 32 height 6
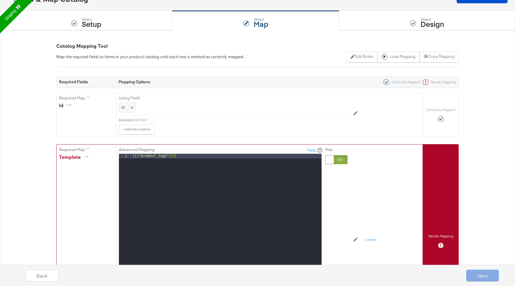
click at [161, 169] on div "{{{ "product_tags" }}}" at bounding box center [226, 233] width 191 height 159
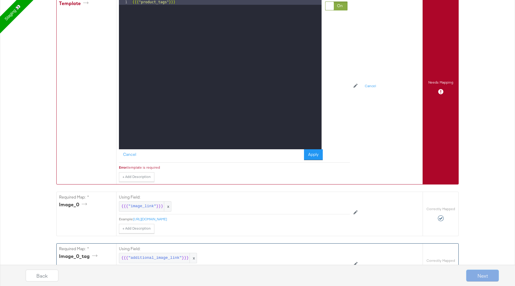
scroll to position [280, 0]
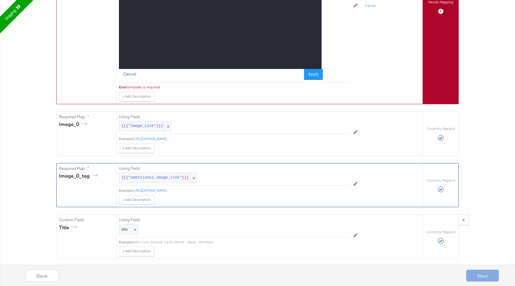
click at [133, 74] on button "Cancel" at bounding box center [129, 74] width 21 height 11
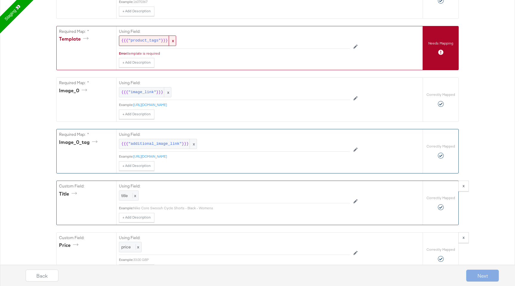
scroll to position [148, 0]
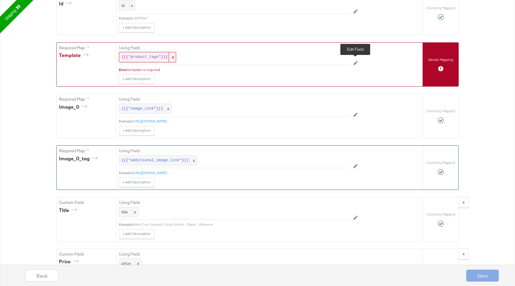
click at [354, 61] on icon at bounding box center [356, 63] width 4 height 4
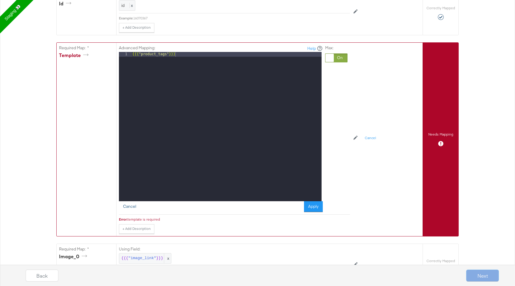
click at [131, 210] on button "Cancel" at bounding box center [129, 206] width 21 height 11
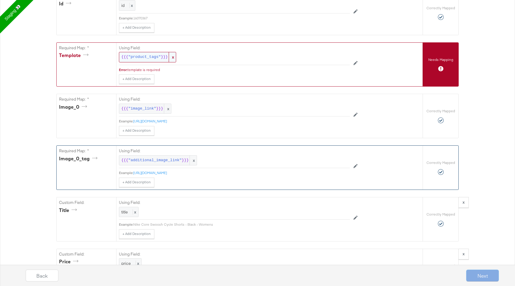
click at [173, 57] on span "x" at bounding box center [172, 57] width 7 height 10
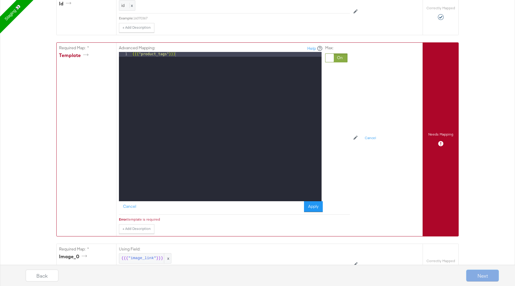
click at [215, 51] on div "Advanced Mapping: Help" at bounding box center [221, 48] width 204 height 7
click at [188, 57] on div "{{{ "product_tags" }}}" at bounding box center [226, 131] width 191 height 159
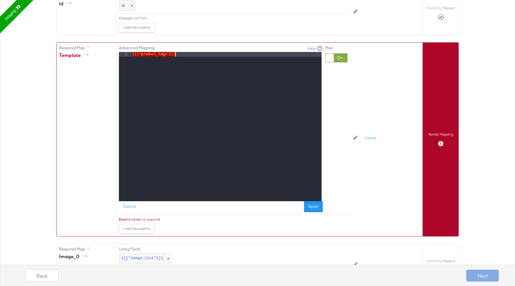
click at [188, 57] on div "{{{ "product_tags" }}}" at bounding box center [226, 131] width 191 height 159
click at [200, 37] on div "Required Fields Mapping Options Correctly Mapped Needs Mapping Required Map: * …" at bounding box center [257, 256] width 402 height 583
click at [463, 102] on div "{"id":"{{{\"id\"}}}","title":"{{{\"title\"}}}","description":"{{{\"description\…" at bounding box center [257, 253] width 515 height 649
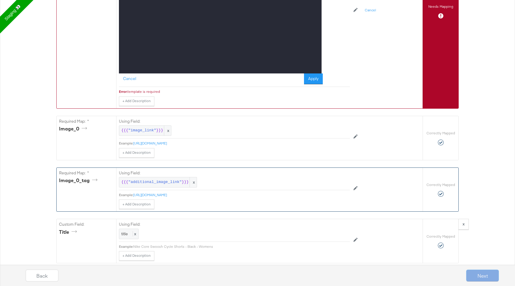
scroll to position [291, 0]
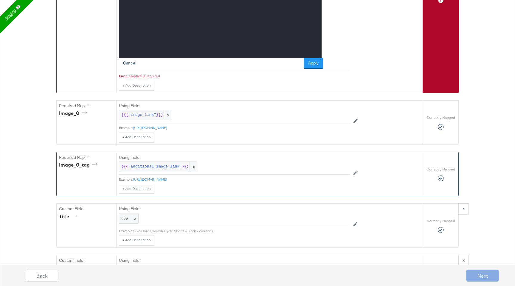
click at [130, 64] on button "Cancel" at bounding box center [129, 63] width 21 height 11
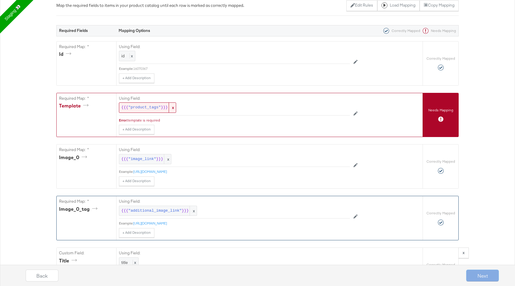
scroll to position [92, 0]
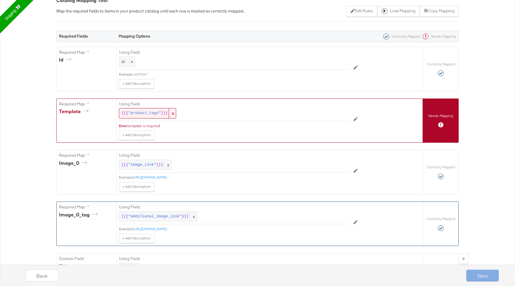
click at [145, 122] on div "Using Field: {{{ "product_tags" }}} x Error: template is required + Add Descrip…" at bounding box center [234, 119] width 231 height 41
click at [148, 123] on div "Using Field: {{{ "product_tags" }}} x Error: template is required + Add Descrip…" at bounding box center [234, 119] width 231 height 41
click at [173, 112] on span "x" at bounding box center [172, 113] width 7 height 10
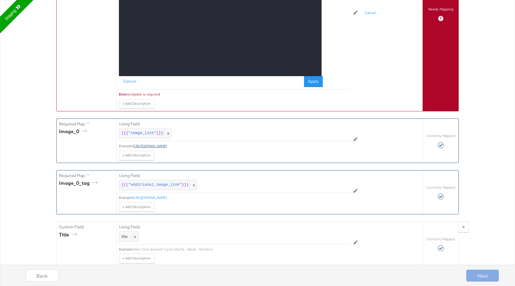
scroll to position [309, 0]
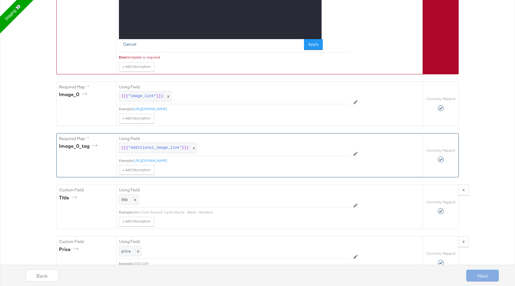
click at [131, 41] on button "Cancel" at bounding box center [129, 44] width 21 height 11
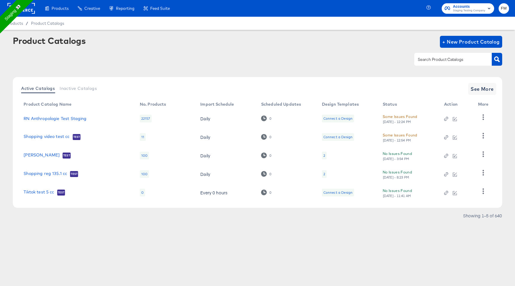
click at [437, 61] on input "text" at bounding box center [449, 59] width 64 height 7
type input "plv"
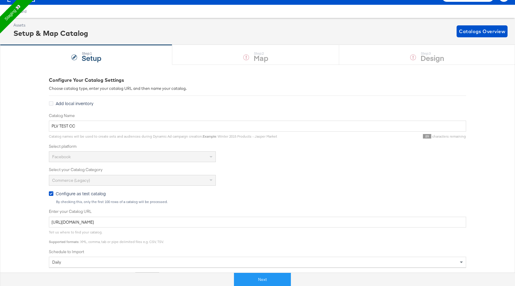
scroll to position [14, 0]
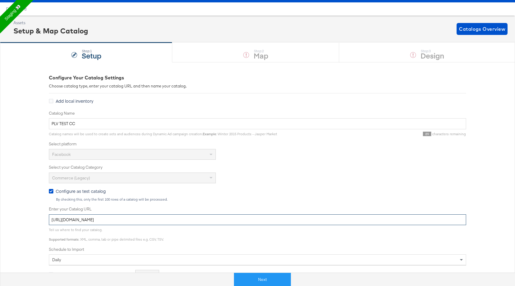
click at [240, 224] on input "https://ace.stitcherqa.com/exports/6/49e5f373-8a6c-4db1-b6a6-d03c68fefffe/outpu…" at bounding box center [257, 219] width 417 height 11
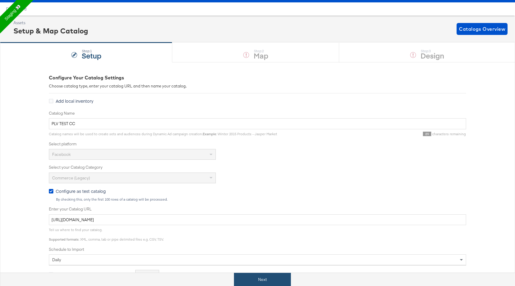
click at [250, 278] on button "Next" at bounding box center [262, 279] width 57 height 13
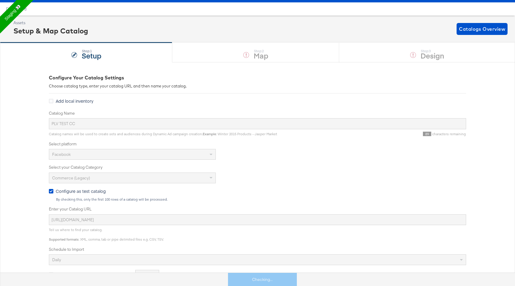
scroll to position [0, 0]
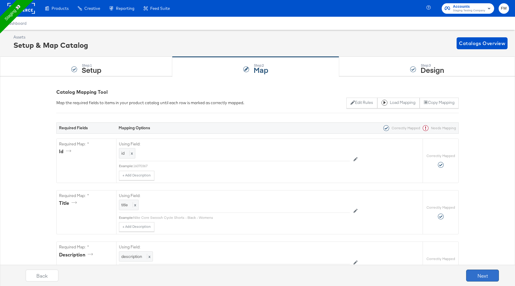
click at [494, 275] on button "Next" at bounding box center [482, 275] width 33 height 12
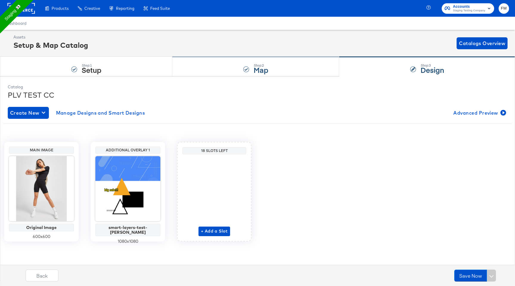
click at [277, 69] on div "Step: 2 Map" at bounding box center [255, 67] width 167 height 20
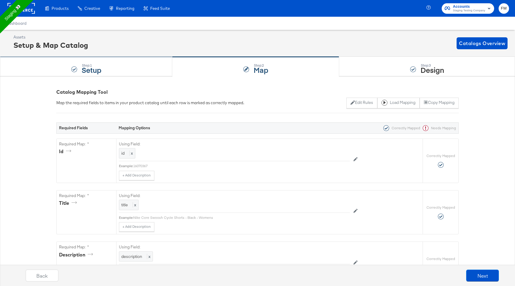
click at [138, 74] on div "Step: 1 Setup" at bounding box center [86, 67] width 172 height 20
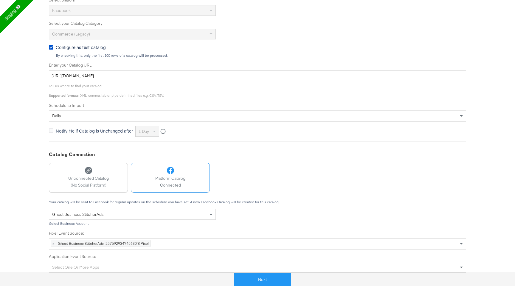
scroll to position [160, 0]
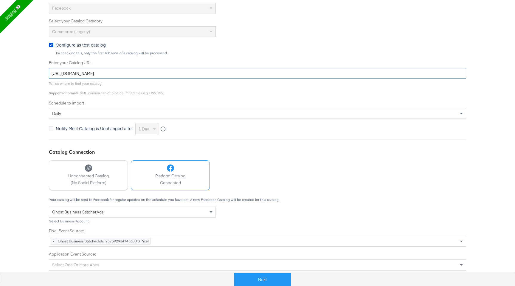
click at [244, 69] on input "https://ace.stitcherqa.com/exports/6/49e5f373-8a6c-4db1-b6a6-d03c68fefffe/outpu…" at bounding box center [257, 73] width 417 height 11
click at [254, 281] on button "Next" at bounding box center [262, 279] width 57 height 13
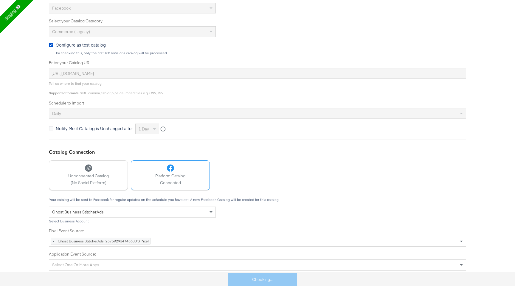
scroll to position [0, 0]
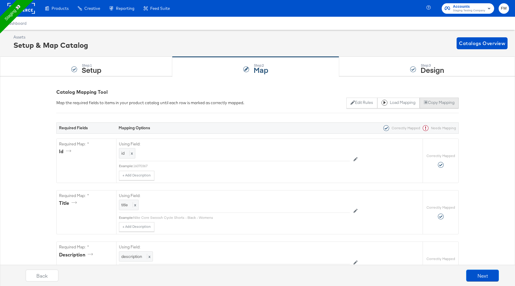
click at [432, 101] on button "Copy Mapping" at bounding box center [439, 102] width 39 height 11
click at [438, 104] on button "Copy Mapping" at bounding box center [439, 102] width 39 height 11
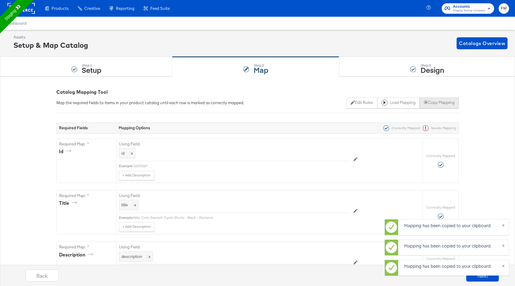
click at [438, 104] on button "Copy Mapping" at bounding box center [439, 102] width 39 height 11
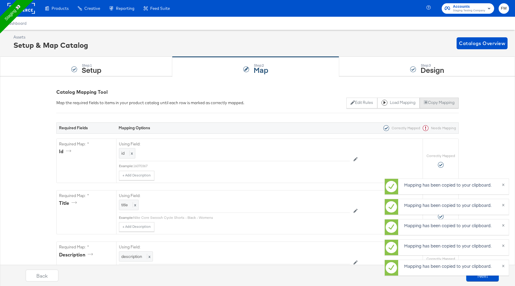
click at [438, 104] on button "Copy Mapping" at bounding box center [439, 102] width 39 height 11
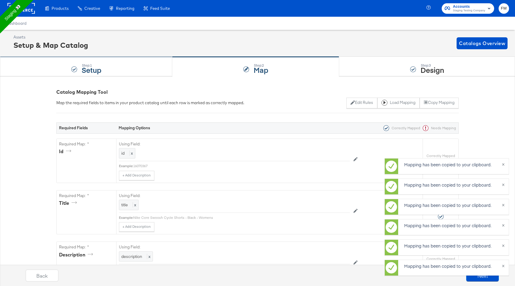
click at [102, 64] on div "Step: 1 Setup" at bounding box center [86, 67] width 172 height 20
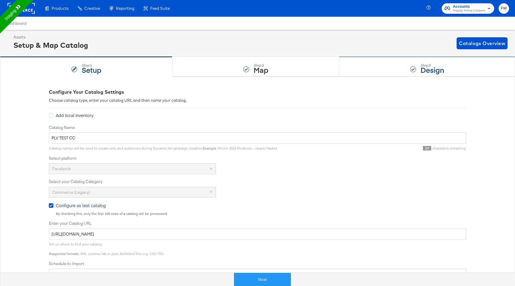
click at [383, 72] on div "Step: 3 Design" at bounding box center [427, 67] width 176 height 20
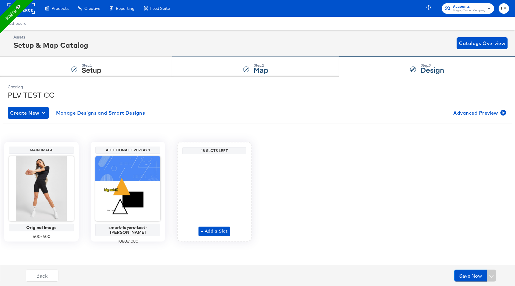
click at [221, 75] on div "Step: 2 Map" at bounding box center [255, 67] width 167 height 20
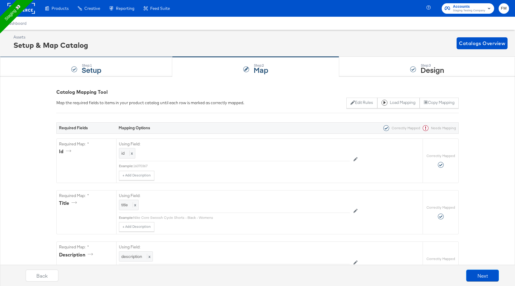
click at [122, 74] on div "Step: 1 Setup" at bounding box center [86, 67] width 172 height 20
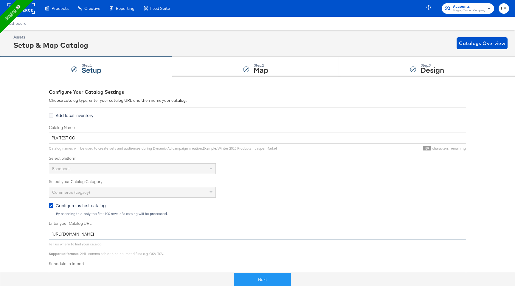
click at [159, 235] on input "https://ace.stitcherqa.com/exports/6/49e5f373-8a6c-4db1-b6a6-d03c68fefffe/outpu…" at bounding box center [257, 233] width 417 height 11
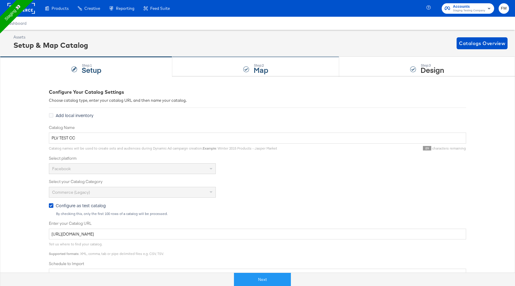
click at [276, 63] on div "Step: 2 Map" at bounding box center [255, 67] width 167 height 20
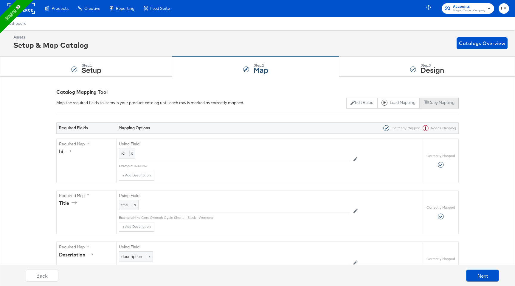
click at [436, 104] on button "Copy Mapping" at bounding box center [439, 102] width 39 height 11
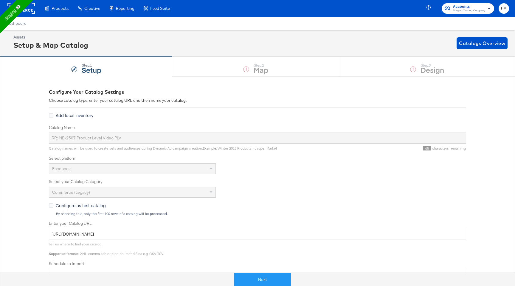
click at [310, 57] on div "Step: 1 Setup Step: 2 Map Step: 3 Design" at bounding box center [257, 67] width 515 height 20
click at [260, 277] on button "Next" at bounding box center [262, 279] width 57 height 13
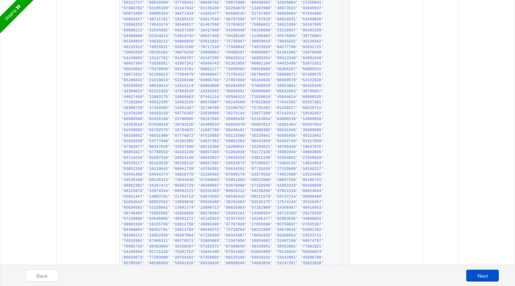
scroll to position [2832, 0]
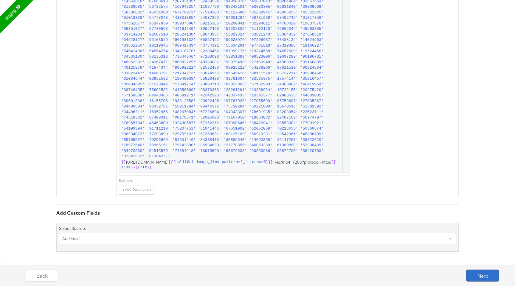
click at [481, 275] on button "Next" at bounding box center [482, 275] width 33 height 12
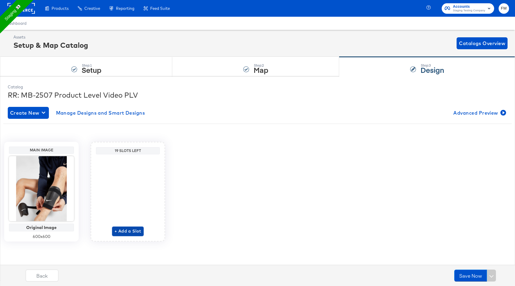
click at [125, 233] on span "+ Add a Slot" at bounding box center [127, 230] width 27 height 7
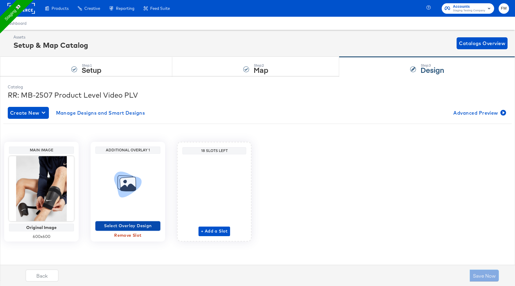
click at [127, 224] on span "Select Overlay Design" at bounding box center [128, 225] width 60 height 7
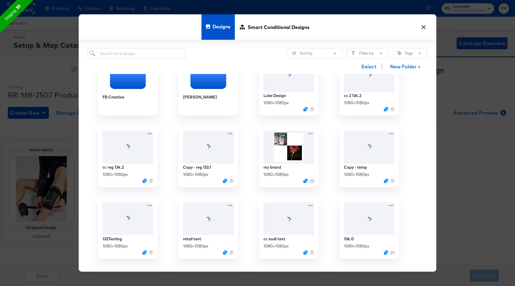
scroll to position [318, 0]
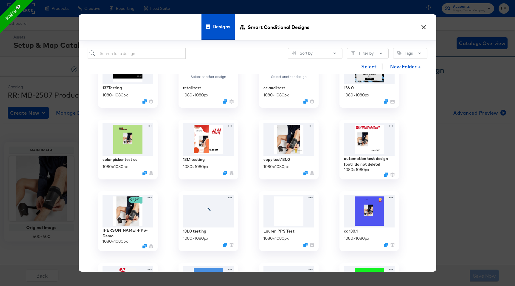
click at [472, 136] on div "× Designs Smart Conditional Designs Sort by Filter by Tags Select New Folder + …" at bounding box center [257, 143] width 515 height 286
click at [462, 81] on div "× Designs Smart Conditional Designs Sort by Filter by Tags Select New Folder + …" at bounding box center [257, 143] width 515 height 286
click at [422, 26] on button "×" at bounding box center [423, 25] width 11 height 11
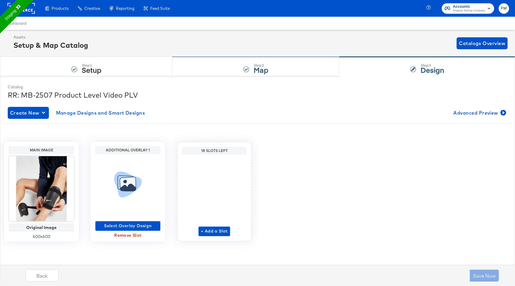
click at [225, 62] on div "Step: 2 Map" at bounding box center [255, 67] width 167 height 20
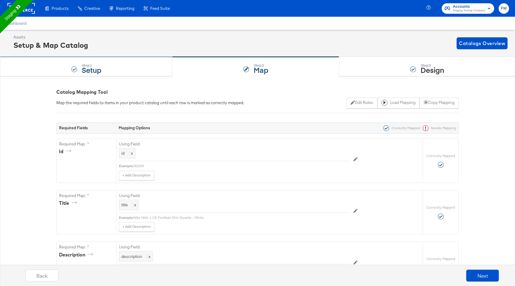
click at [125, 69] on div "Step: 1 Setup" at bounding box center [86, 67] width 172 height 20
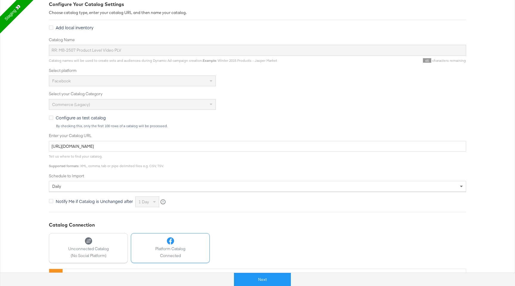
scroll to position [88, 0]
click at [196, 148] on input "[URL][DOMAIN_NAME]" at bounding box center [257, 145] width 417 height 11
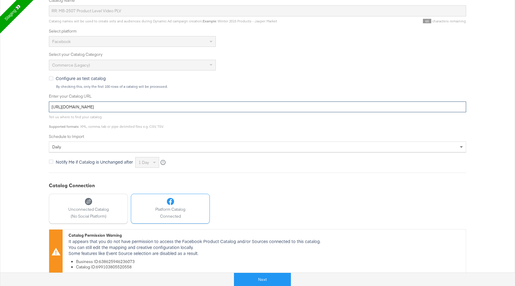
scroll to position [132, 0]
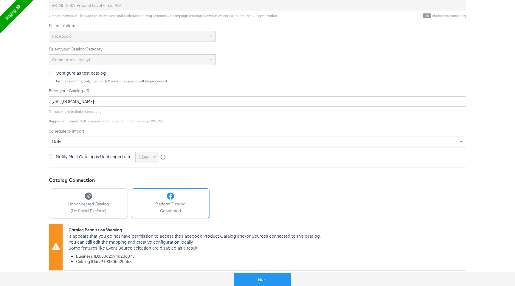
click at [154, 100] on input "[URL][DOMAIN_NAME]" at bounding box center [257, 101] width 417 height 11
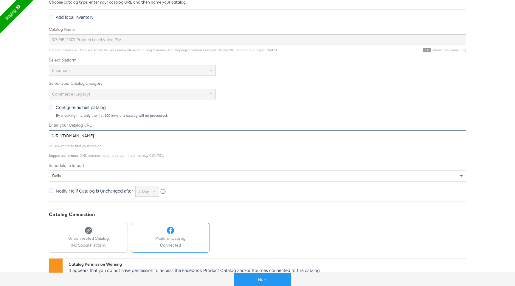
scroll to position [0, 0]
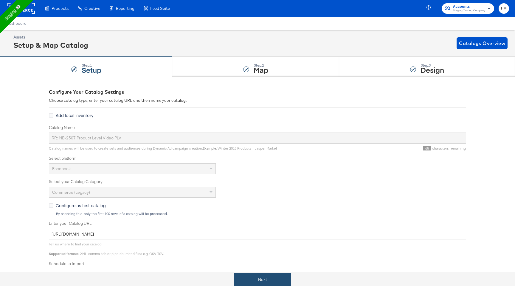
click at [255, 279] on button "Next" at bounding box center [262, 279] width 57 height 13
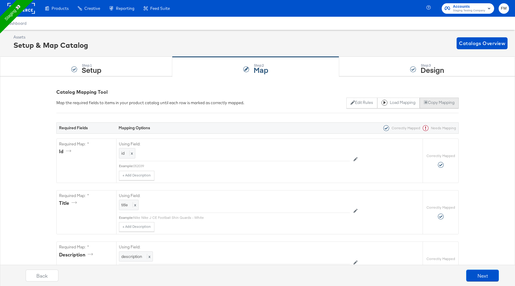
click at [432, 100] on button "Copy Mapping" at bounding box center [439, 102] width 39 height 11
